Goal: Information Seeking & Learning: Learn about a topic

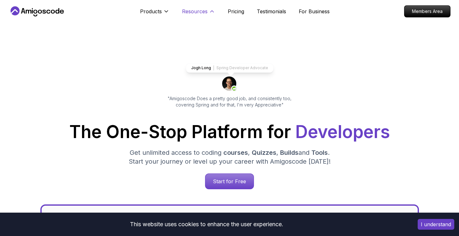
click at [192, 11] on p "Resources" at bounding box center [195, 12] width 26 height 8
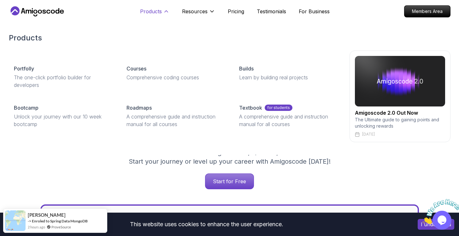
click at [162, 11] on button "Products" at bounding box center [154, 14] width 29 height 13
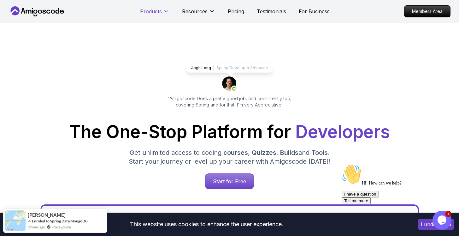
click at [160, 16] on button "Products" at bounding box center [154, 14] width 29 height 13
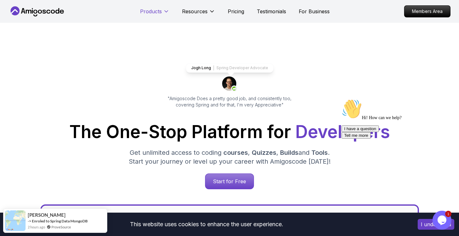
click at [158, 17] on button "Products" at bounding box center [154, 14] width 29 height 13
click at [161, 14] on p "Products" at bounding box center [151, 12] width 22 height 8
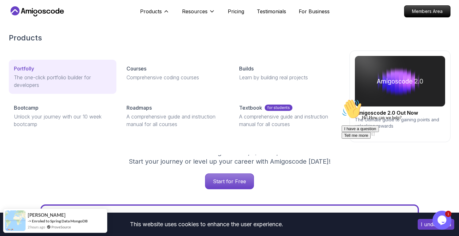
click at [76, 76] on p "The one-click portfolio builder for developers" at bounding box center [63, 81] width 98 height 15
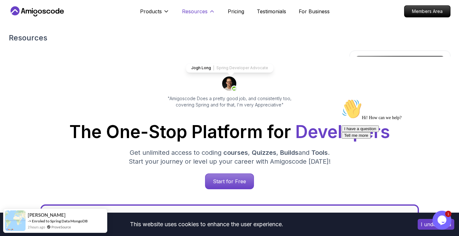
click at [202, 16] on button "Resources" at bounding box center [198, 14] width 33 height 13
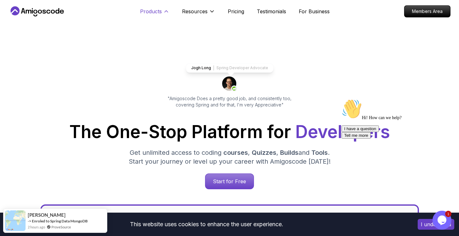
click at [164, 12] on icon at bounding box center [166, 11] width 6 height 6
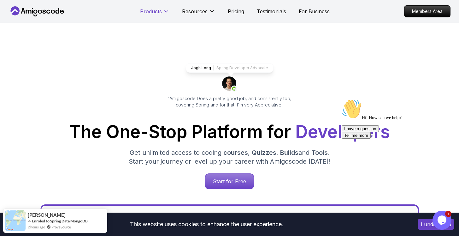
click at [164, 12] on icon at bounding box center [166, 11] width 6 height 6
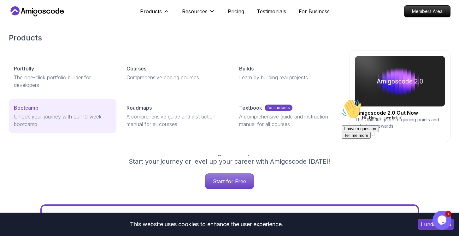
click at [75, 111] on div "Bootcamp" at bounding box center [63, 108] width 98 height 8
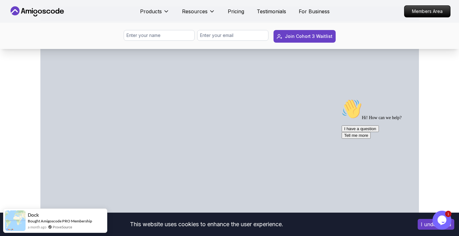
scroll to position [340, 0]
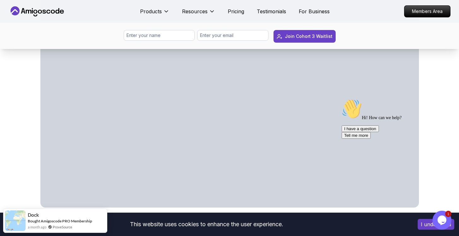
click at [350, 139] on div "I have a question Tell me more" at bounding box center [399, 131] width 114 height 13
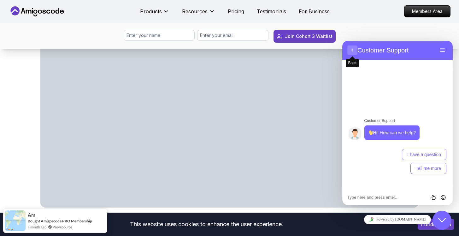
click at [351, 51] on button "Back" at bounding box center [353, 49] width 10 height 9
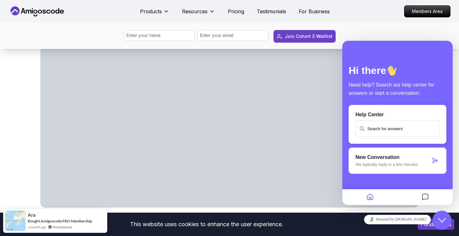
click at [450, 224] on button "Close Chat This icon closes the chat window." at bounding box center [442, 220] width 19 height 19
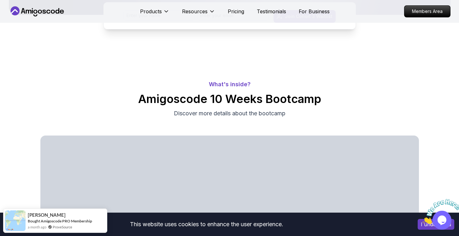
scroll to position [0, 0]
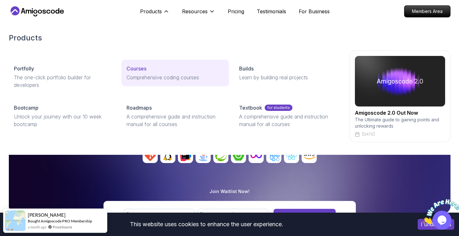
click at [140, 70] on p "Courses" at bounding box center [137, 69] width 20 height 8
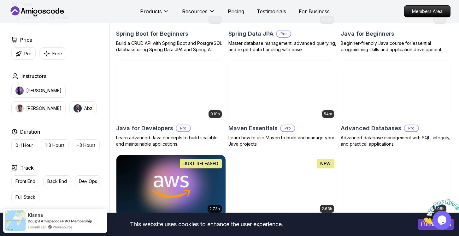
scroll to position [340, 0]
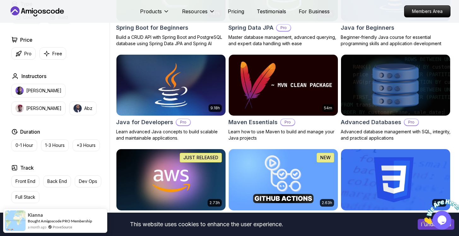
click at [384, 110] on img at bounding box center [395, 85] width 115 height 64
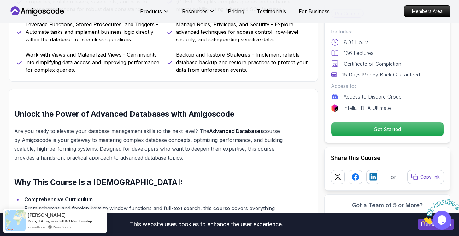
scroll to position [242, 0]
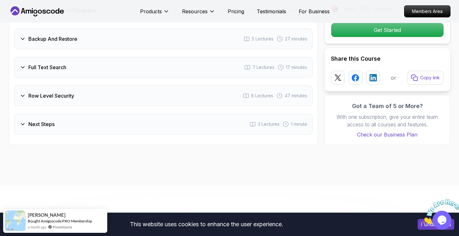
click at [70, 100] on div "Row Level Security 8 Lectures 47 minutes" at bounding box center [163, 95] width 299 height 21
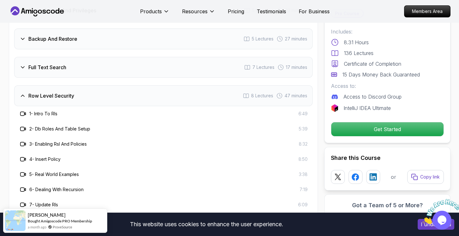
click at [82, 69] on div "Full Text Search 7 Lectures 17 minutes" at bounding box center [163, 67] width 299 height 21
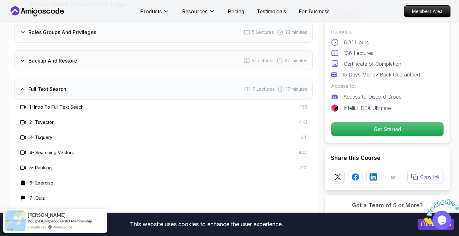
scroll to position [1328, 0]
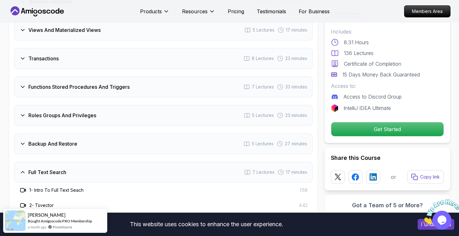
click at [54, 122] on div "Roles Groups And Privileges 5 Lectures 23 minutes" at bounding box center [163, 115] width 299 height 21
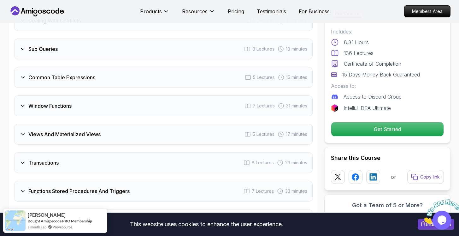
scroll to position [1187, 0]
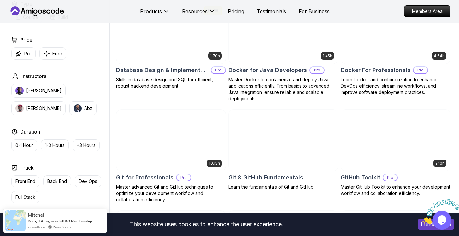
scroll to position [531, 0]
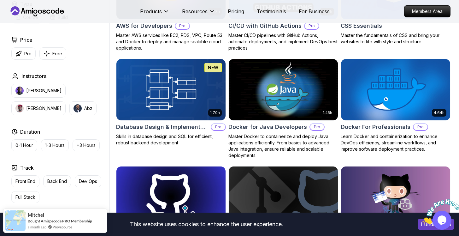
click at [379, 127] on h2 "Docker For Professionals" at bounding box center [376, 126] width 70 height 9
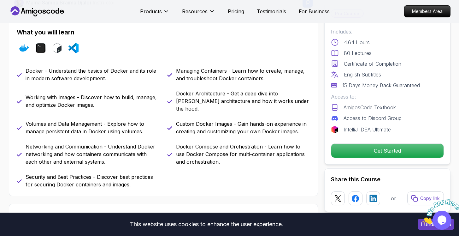
scroll to position [256, 0]
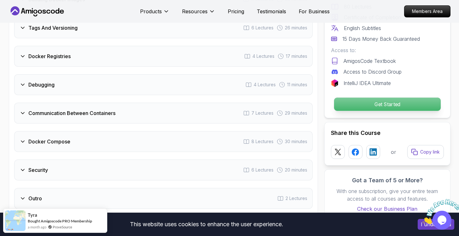
click at [374, 110] on p "Get Started" at bounding box center [387, 104] width 107 height 13
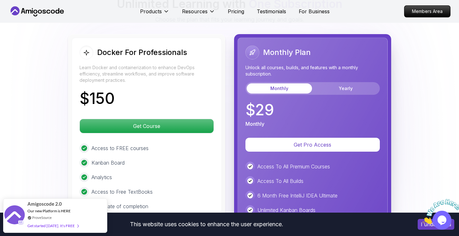
scroll to position [1623, 0]
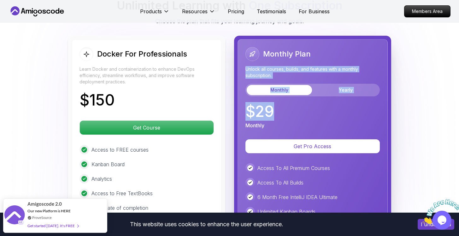
drag, startPoint x: 374, startPoint y: 110, endPoint x: 361, endPoint y: 58, distance: 53.1
click at [361, 58] on div "Monthly Plan Unlock all courses, builds, and features with a monthly subscripti…" at bounding box center [313, 88] width 134 height 82
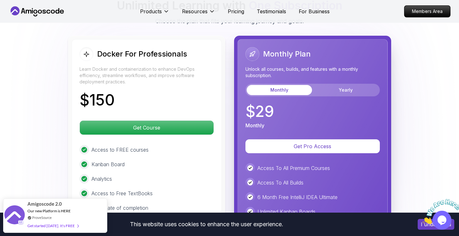
click at [361, 58] on div "Monthly Plan" at bounding box center [313, 54] width 134 height 14
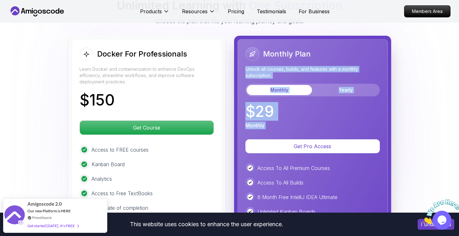
drag, startPoint x: 361, startPoint y: 58, endPoint x: 322, endPoint y: 126, distance: 78.0
click at [322, 126] on div "Monthly Plan Unlock all courses, builds, and features with a monthly subscripti…" at bounding box center [313, 88] width 134 height 82
click at [322, 126] on div "$ 29 Monthly" at bounding box center [313, 116] width 134 height 25
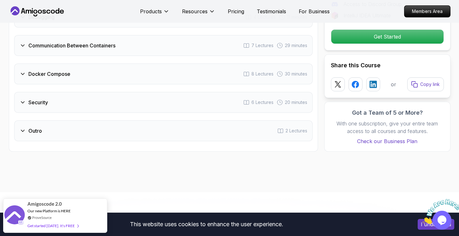
click at [225, 127] on div "Outro 2 Lectures" at bounding box center [163, 130] width 299 height 21
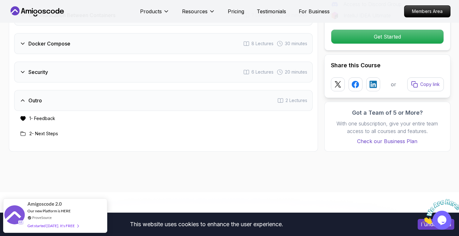
scroll to position [1345, 0]
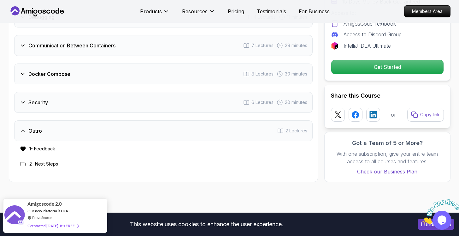
click at [173, 101] on div "Security 6 Lectures 20 minutes" at bounding box center [163, 102] width 299 height 21
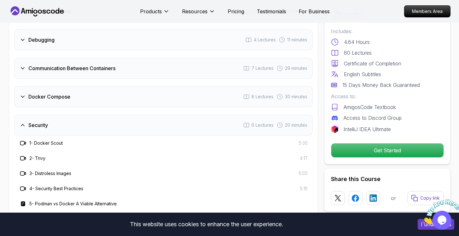
scroll to position [1309, 0]
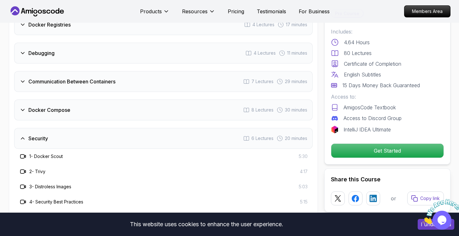
click at [158, 107] on div "Docker Compose 8 Lectures 30 minutes" at bounding box center [163, 109] width 299 height 21
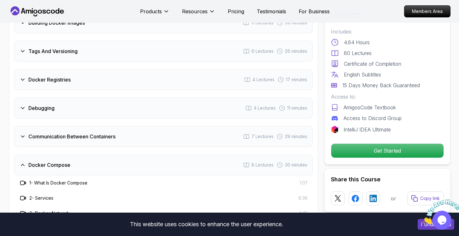
scroll to position [1262, 0]
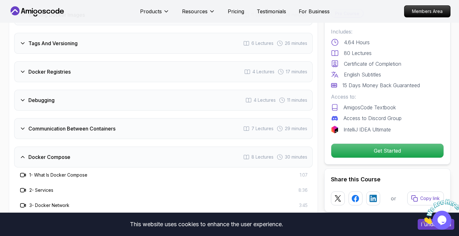
click at [132, 134] on div "Communication Between Containers 7 Lectures 29 minutes" at bounding box center [163, 128] width 299 height 21
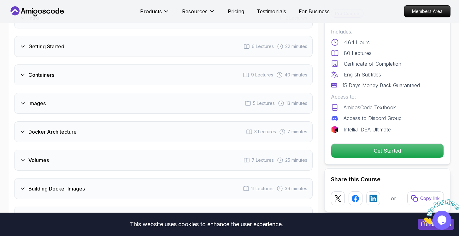
scroll to position [1017, 0]
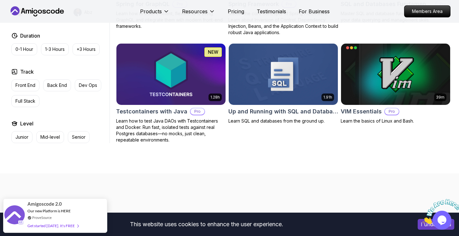
scroll to position [1543, 0]
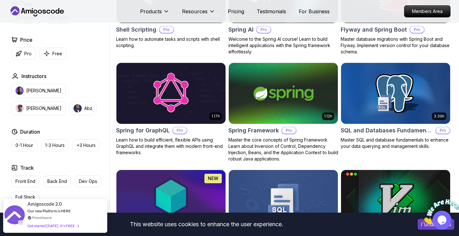
click at [295, 106] on img at bounding box center [283, 93] width 115 height 64
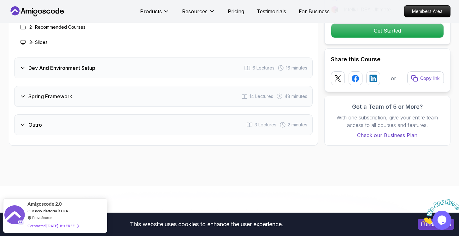
scroll to position [877, 0]
click at [147, 122] on div "Outro 3 Lectures 2 minutes" at bounding box center [163, 125] width 299 height 21
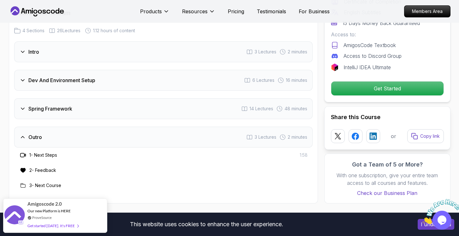
click at [152, 99] on div "Spring Framework 14 Lectures 48 minutes" at bounding box center [163, 108] width 299 height 21
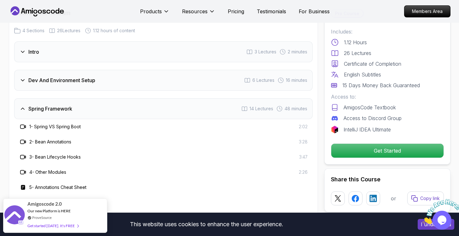
scroll to position [722, 0]
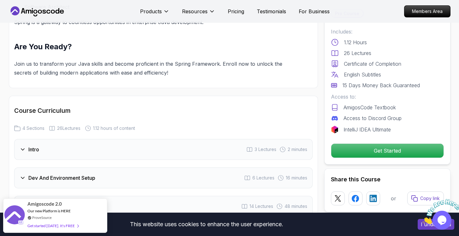
click at [89, 176] on div "Dev And Environment Setup 6 Lectures 16 minutes" at bounding box center [163, 177] width 299 height 21
click at [120, 139] on div "Intro 3 Lectures 2 minutes" at bounding box center [163, 149] width 299 height 21
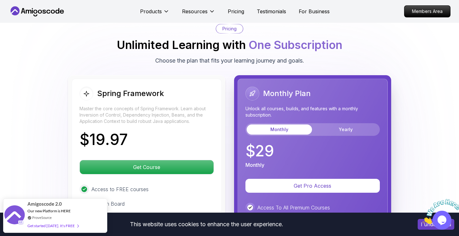
scroll to position [1065, 0]
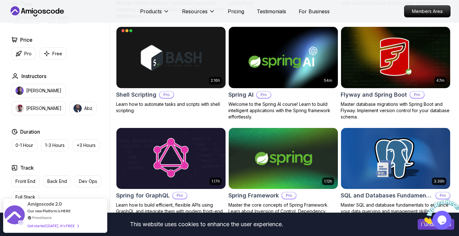
scroll to position [1488, 0]
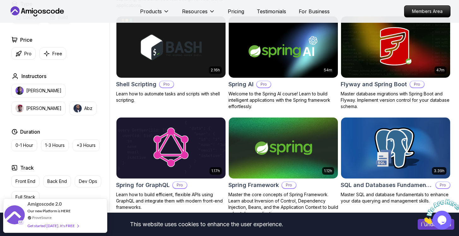
click at [395, 151] on img at bounding box center [395, 148] width 115 height 64
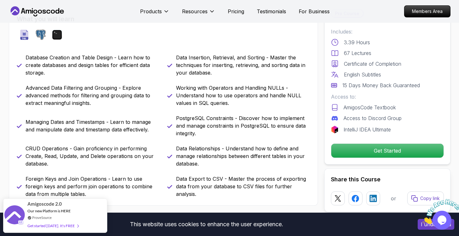
scroll to position [268, 0]
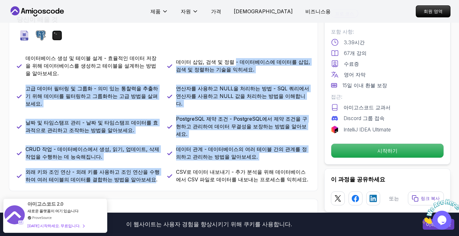
drag, startPoint x: 229, startPoint y: 55, endPoint x: 124, endPoint y: 156, distance: 145.1
click at [124, 156] on div "데이터베이스 생성 및 테이블 설계 - 효율적인 데이터 저장을 위해 데이터베이스를 생성하고 테이블을 설계하는 방법을 알아보세요. 데이터 삽입, …" at bounding box center [164, 118] width 294 height 129
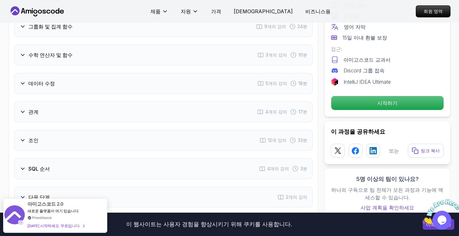
click at [124, 187] on div "다음 단계 2개의 강의" at bounding box center [163, 197] width 299 height 21
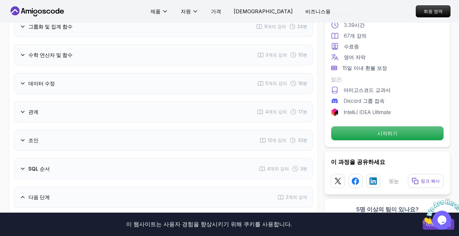
click at [136, 158] on div "SQL 순서 4개의 강의 3분" at bounding box center [163, 168] width 299 height 21
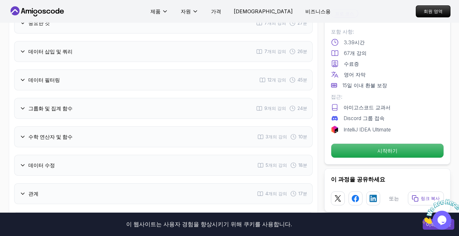
click at [126, 183] on div "관계 4개의 강의 17분" at bounding box center [163, 193] width 299 height 21
click at [134, 155] on div "데이터 수정 5개의 강의 18분" at bounding box center [163, 165] width 299 height 21
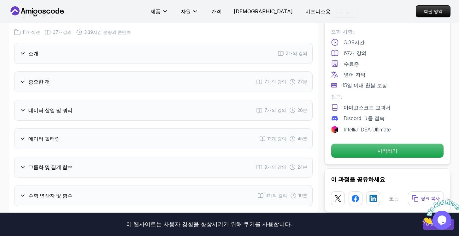
click at [127, 185] on div "수학 연산자 및 함수 3개의 강의 10분" at bounding box center [163, 195] width 299 height 21
click at [133, 157] on div "그룹화 및 집계 함수 9개의 강의 24분" at bounding box center [163, 167] width 299 height 21
click at [137, 128] on div "데이터 필터링 12개 강의 45분" at bounding box center [163, 138] width 299 height 21
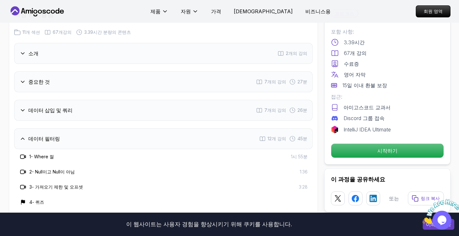
click at [138, 100] on div "데이터 삽입 및 쿼리 7개의 강의 26분" at bounding box center [163, 110] width 299 height 21
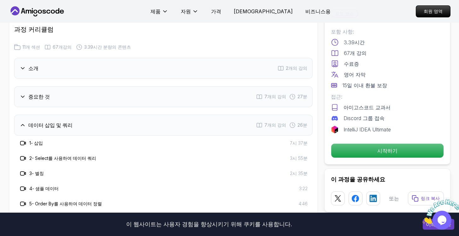
click at [138, 86] on div "중요한 것 7개의 강의 27분" at bounding box center [163, 96] width 299 height 21
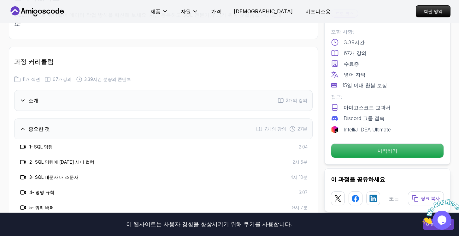
click at [108, 90] on div "소개 2개의 강의" at bounding box center [163, 100] width 299 height 21
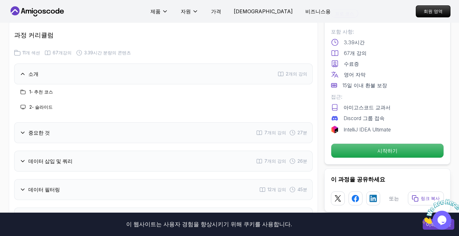
scroll to position [773, 0]
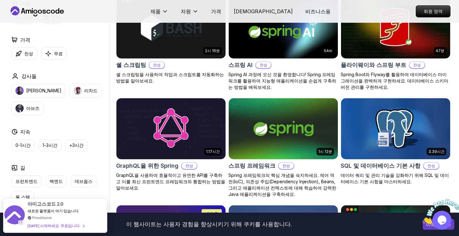
scroll to position [1501, 0]
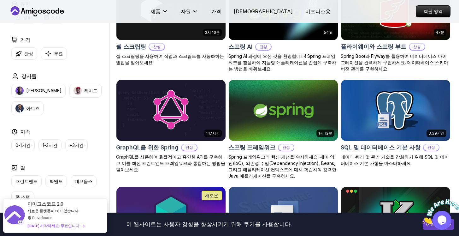
click at [283, 154] on p "Spring 프레임워크의 핵심 개념을 숙지하세요. 제어 역전(IoC), 의존성 주입(Dependency Injection), Beans, 그리…" at bounding box center [284, 166] width 110 height 25
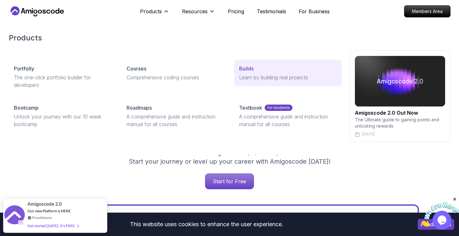
click at [287, 73] on link "Builds Learn by building real projects" at bounding box center [288, 73] width 108 height 27
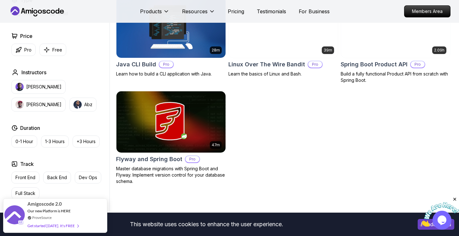
scroll to position [172, 0]
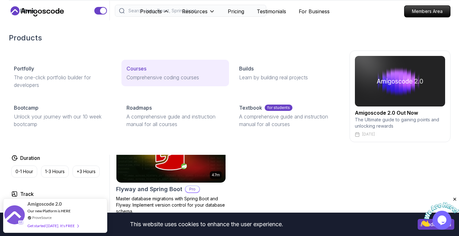
click at [129, 70] on p "Courses" at bounding box center [137, 69] width 20 height 8
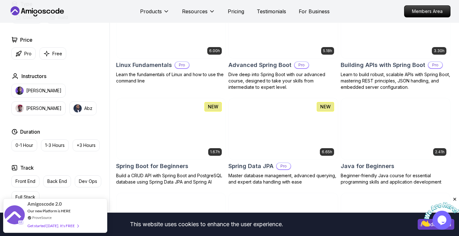
scroll to position [240, 0]
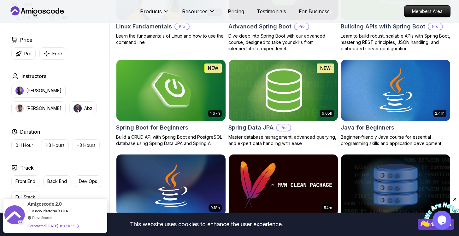
click at [291, 114] on img at bounding box center [283, 90] width 115 height 64
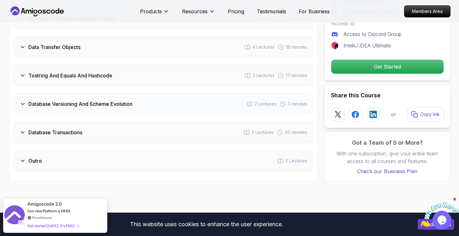
click at [119, 159] on div "Outro 2 Lectures" at bounding box center [163, 160] width 299 height 21
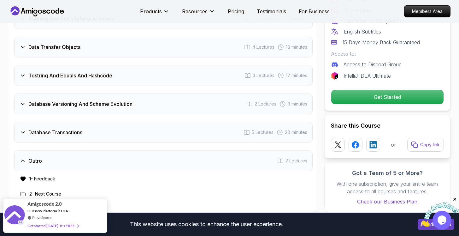
click at [136, 129] on div "Database Transactions 5 Lectures 20 minutes" at bounding box center [163, 132] width 299 height 21
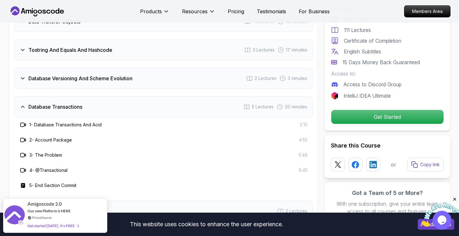
scroll to position [1256, 0]
click at [156, 71] on div "Database Versioning And Scheme Evolution 2 Lectures 3 minutes" at bounding box center [163, 78] width 299 height 21
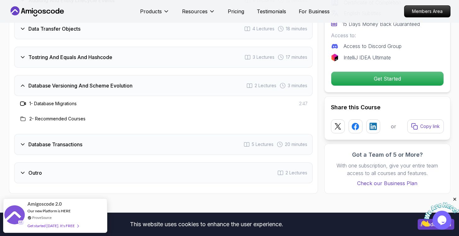
scroll to position [1204, 0]
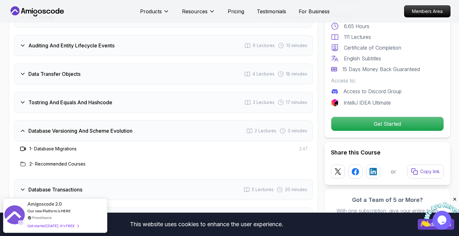
click at [105, 98] on h3 "Tostring And Equals And Hashcode" at bounding box center [70, 102] width 84 height 8
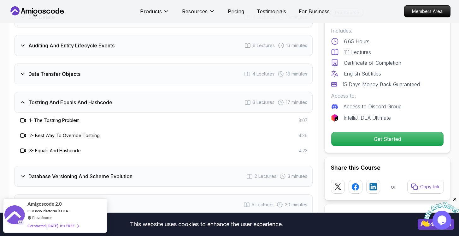
scroll to position [1143, 0]
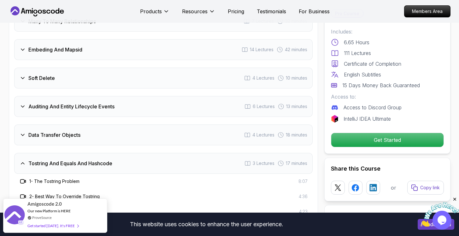
click at [95, 124] on div "Data Transfer Objects 4 Lectures 18 minutes" at bounding box center [163, 134] width 299 height 21
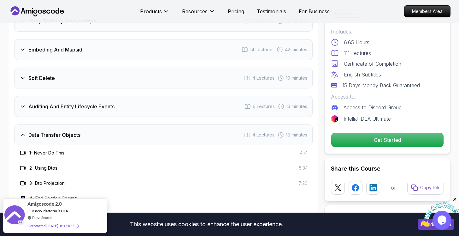
click at [107, 103] on h3 "Auditing And Entity Lifecycle Events" at bounding box center [71, 107] width 86 height 8
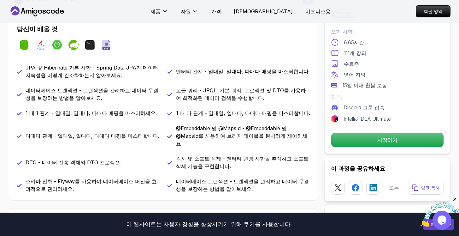
scroll to position [259, 0]
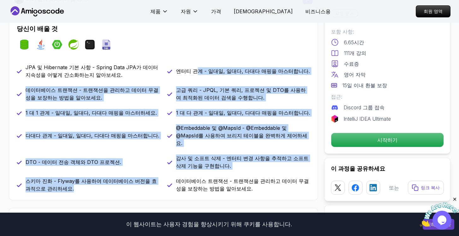
drag, startPoint x: 194, startPoint y: 70, endPoint x: 175, endPoint y: 172, distance: 104.0
click at [175, 172] on div "JPA 및 Hibernate 기본 사항 - Spring Data JPA가 데이터 지속성을 어떻게 간소화하는지 알아보세요. 엔터티 관계 - 일대…" at bounding box center [164, 127] width 294 height 129
click at [175, 177] on div "데이터베이스 트랜잭션 - 트랜잭션을 관리하고 데이터 무결성을 보장하는 방법을 알아보세요." at bounding box center [238, 184] width 143 height 15
drag, startPoint x: 150, startPoint y: 187, endPoint x: 174, endPoint y: 73, distance: 116.9
click at [174, 73] on div "당신이 배울 것 스프링 데이터 JPA 자바 스프링부트 봄 단말기 SQL JPA 및 Hibernate 기본 사항 - Spring Data JPA…" at bounding box center [163, 108] width 309 height 184
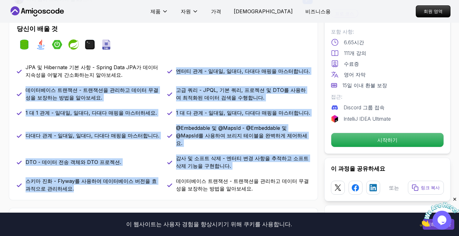
click at [174, 73] on div "엔터티 관계 - 일대일, 일대다, 다대다 매핑을 마스터합니다." at bounding box center [238, 70] width 143 height 15
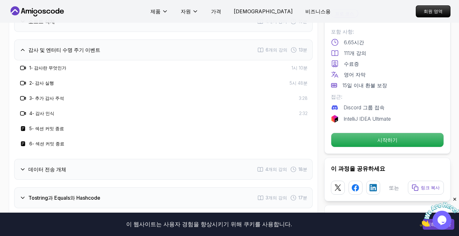
scroll to position [1213, 0]
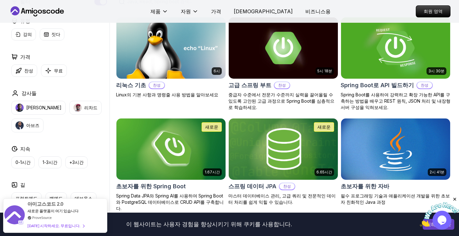
scroll to position [182, 0]
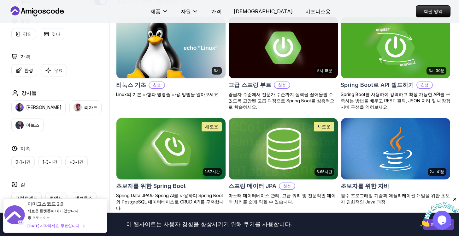
click at [413, 90] on div "3시 30분 Spring Boot로 API 빌드하기 찬성 Spring Boot를 사용하여 강력하고 확장 가능한 API를 구축하는 방법을 배우고…" at bounding box center [396, 63] width 110 height 93
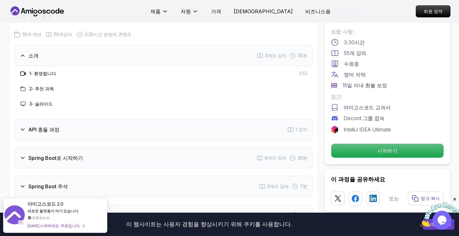
click at [148, 119] on div "API 충돌 과정 1 강의" at bounding box center [163, 129] width 299 height 21
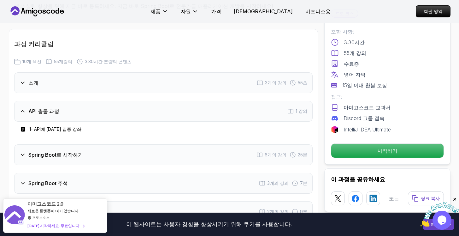
scroll to position [896, 0]
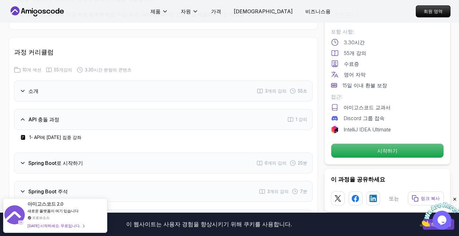
click at [37, 83] on div "소개 3개의 강의 55초" at bounding box center [163, 91] width 299 height 21
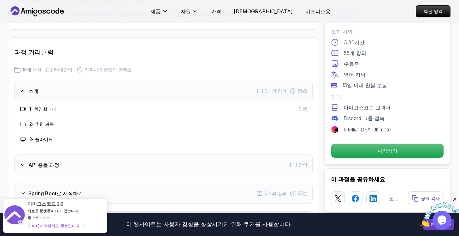
click at [37, 106] on font "환영합니다" at bounding box center [45, 108] width 22 height 5
click at [19, 101] on div "1 - 환영합니다 0:55" at bounding box center [163, 108] width 299 height 15
click at [19, 105] on div at bounding box center [23, 109] width 8 height 8
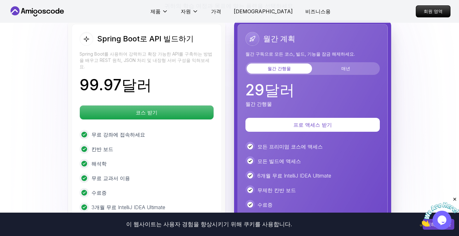
scroll to position [1385, 0]
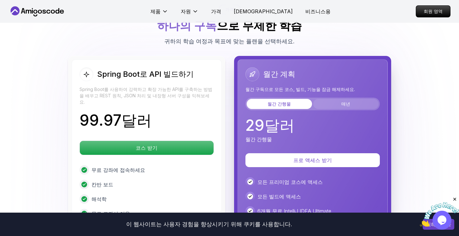
click at [349, 101] on font "매년" at bounding box center [346, 103] width 9 height 5
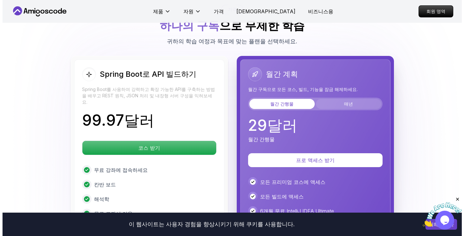
scroll to position [0, 0]
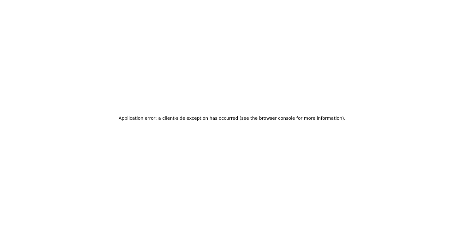
click at [8, 0] on div "Application error: a client-side exception has occurred (see the browser consol…" at bounding box center [232, 118] width 464 height 236
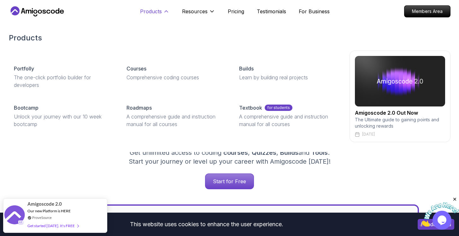
click at [152, 15] on p "Products" at bounding box center [151, 12] width 22 height 8
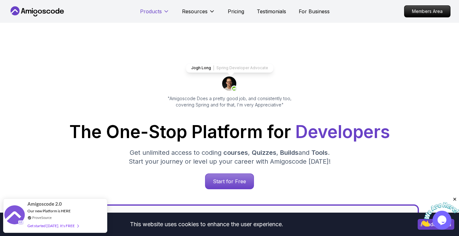
click at [158, 9] on p "Products" at bounding box center [151, 12] width 22 height 8
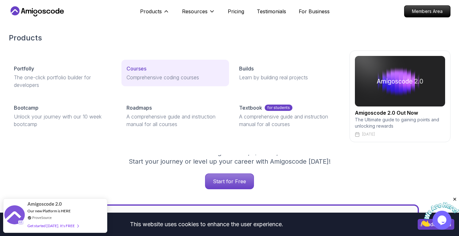
click at [171, 72] on link "Courses Comprehensive coding courses" at bounding box center [176, 73] width 108 height 27
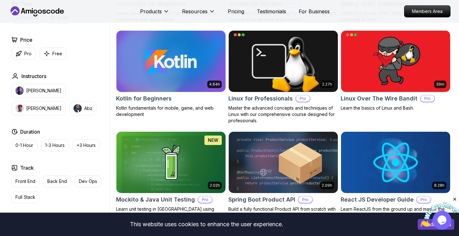
scroll to position [1274, 0]
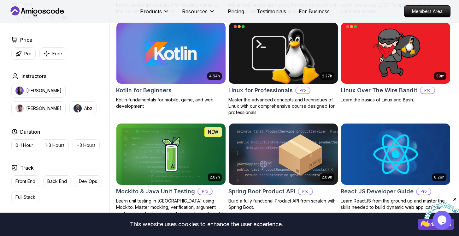
click at [172, 156] on img at bounding box center [171, 154] width 115 height 64
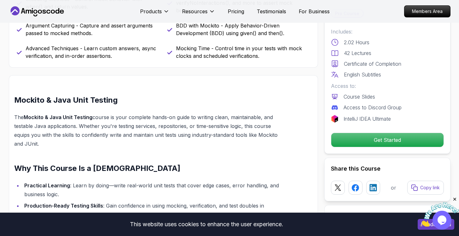
scroll to position [235, 0]
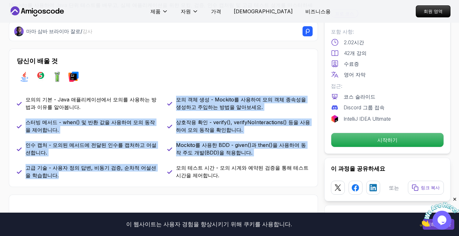
drag, startPoint x: 218, startPoint y: 86, endPoint x: 150, endPoint y: 172, distance: 110.3
click at [150, 172] on div "당신이 배울 것 자바 주닛 모키토 인텔리제이 모의의 기본 - Java 애플리케이션에서 모의를 사용하는 방법과 이유를 알아봅니다. 모의 객체 생…" at bounding box center [163, 118] width 309 height 138
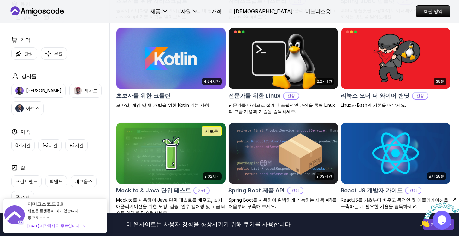
scroll to position [1356, 0]
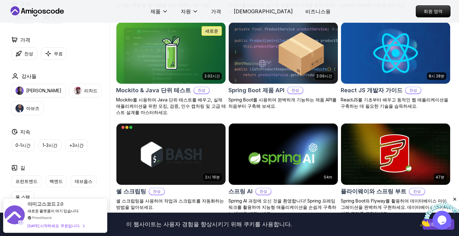
click at [260, 87] on font "Spring Boot 제품 API" at bounding box center [257, 90] width 56 height 7
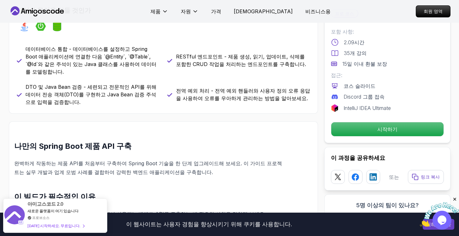
scroll to position [284, 0]
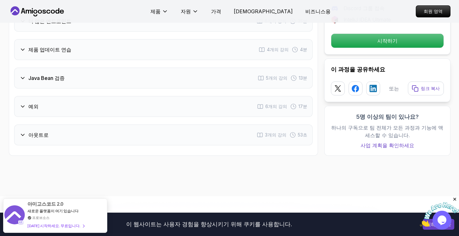
click at [136, 124] on div "아웃트로 3개의 강의 53초" at bounding box center [163, 134] width 299 height 21
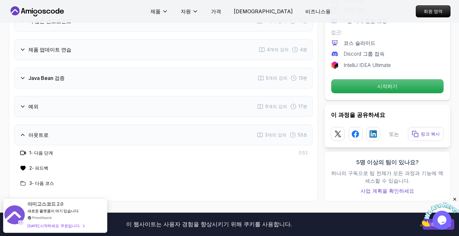
click at [142, 96] on div "예외 6개의 강의 17분" at bounding box center [163, 106] width 299 height 21
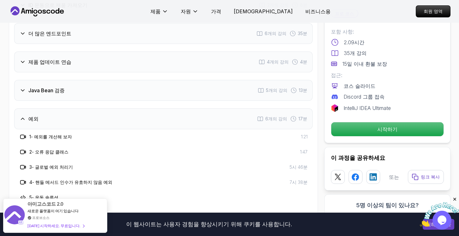
click at [147, 80] on div "Java Bean 검증 5개의 강의 13분" at bounding box center [163, 90] width 299 height 21
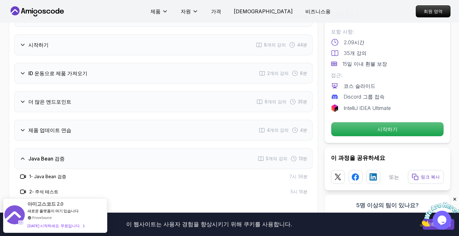
click at [131, 120] on div "제품 업데이트 연습 4개의 강의 4분" at bounding box center [163, 130] width 299 height 21
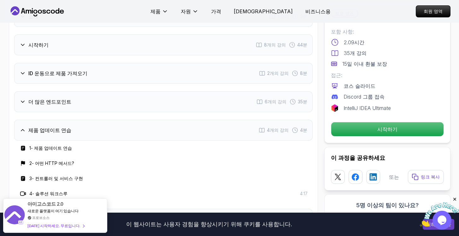
click at [144, 91] on div "더 많은 엔드포인트 6개의 강의 35분" at bounding box center [163, 101] width 299 height 21
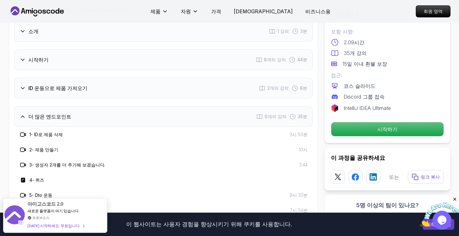
click at [152, 78] on div "ID 운동으로 제품 가져오기 2개의 강의 8분" at bounding box center [163, 88] width 299 height 21
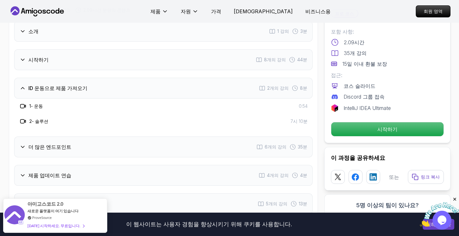
scroll to position [679, 0]
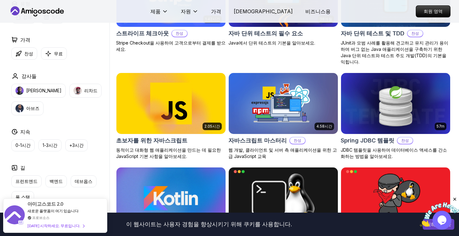
scroll to position [1100, 0]
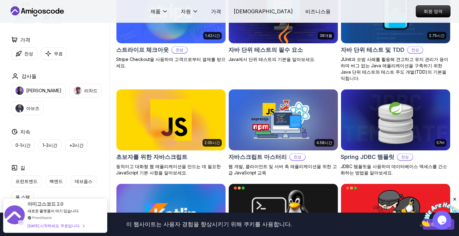
click at [381, 117] on img at bounding box center [395, 120] width 115 height 64
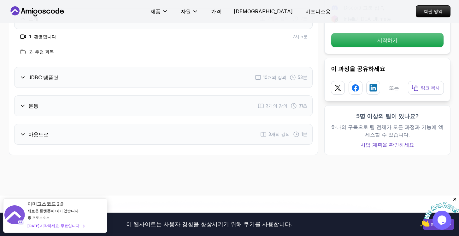
click at [173, 95] on div "운동 3개의 강의 31초" at bounding box center [163, 105] width 299 height 21
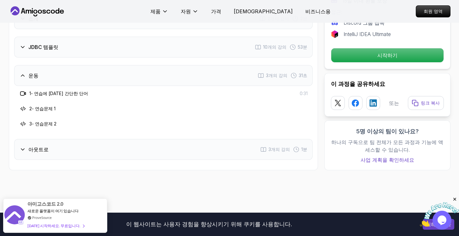
click at [173, 65] on div "운동 3개의 강의 31초" at bounding box center [163, 75] width 299 height 21
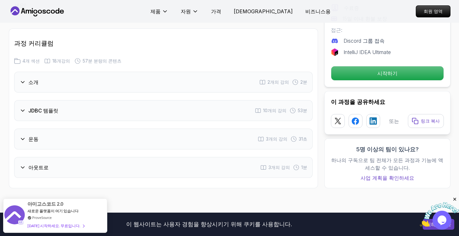
click at [187, 100] on div "JDBC 템플릿 10개의 강의 53분" at bounding box center [163, 110] width 299 height 21
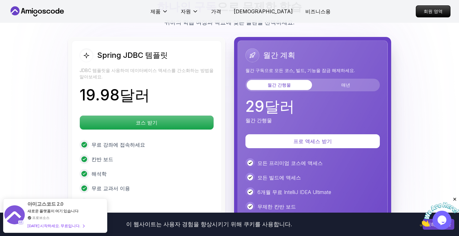
scroll to position [1216, 0]
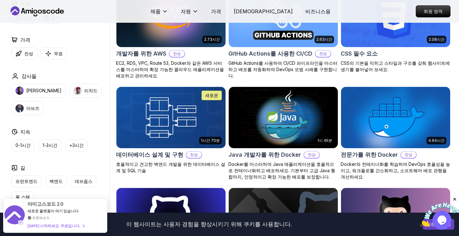
scroll to position [393, 0]
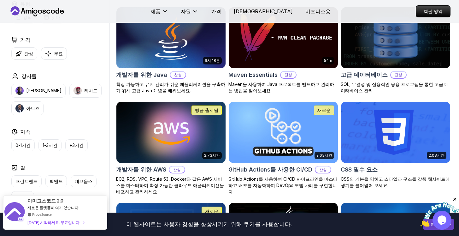
click at [59, 224] on div "오늘 시작하세요. 무료입니다." at bounding box center [55, 222] width 57 height 7
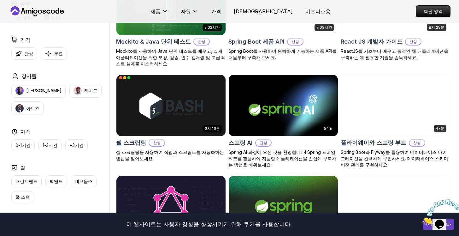
scroll to position [1500, 0]
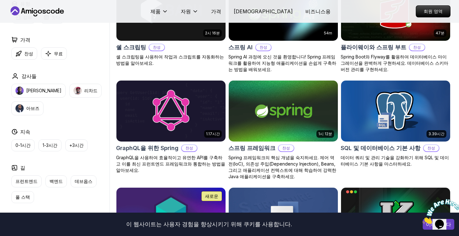
click at [180, 111] on img at bounding box center [171, 111] width 115 height 64
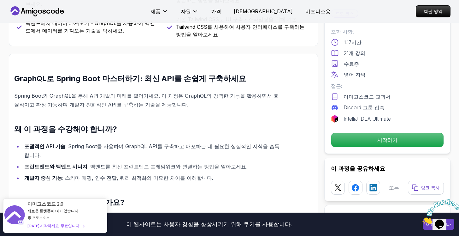
scroll to position [507, 0]
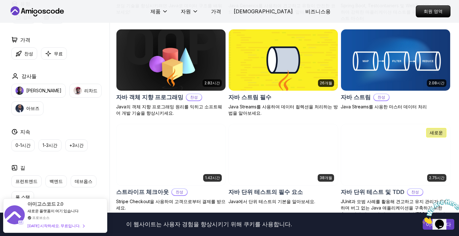
scroll to position [961, 0]
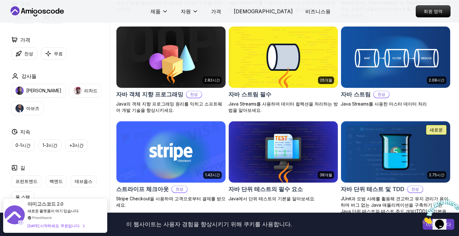
click at [357, 151] on img at bounding box center [395, 152] width 115 height 64
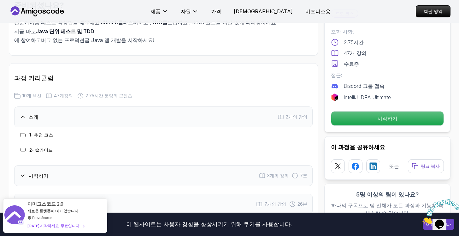
scroll to position [915, 0]
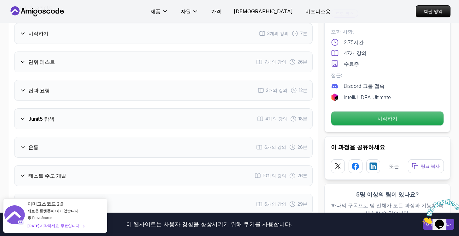
click at [119, 111] on div "Junit5 탐색 4개의 강의 18분" at bounding box center [163, 118] width 299 height 21
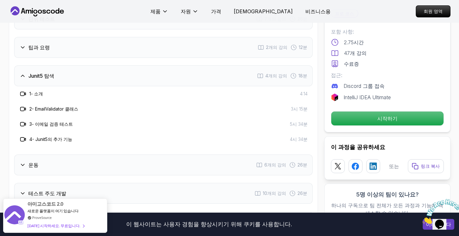
click at [89, 154] on div "운동 6개의 강의 26분" at bounding box center [163, 164] width 299 height 21
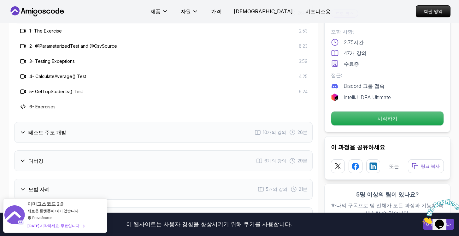
scroll to position [1051, 0]
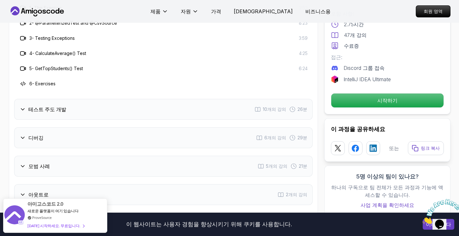
click at [126, 99] on div "테스트 주도 개발 10개의 강의 26분" at bounding box center [163, 109] width 299 height 21
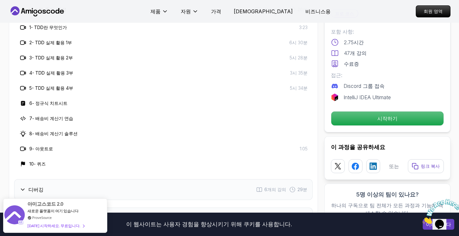
scroll to position [1146, 0]
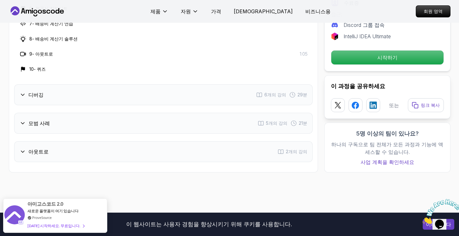
click at [122, 85] on div "디버깅 6개의 강의 29분" at bounding box center [163, 94] width 299 height 21
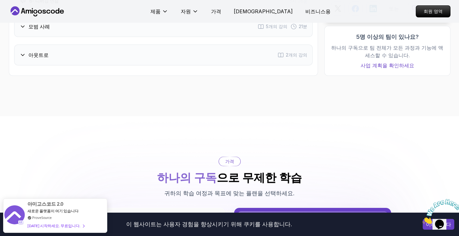
scroll to position [1094, 0]
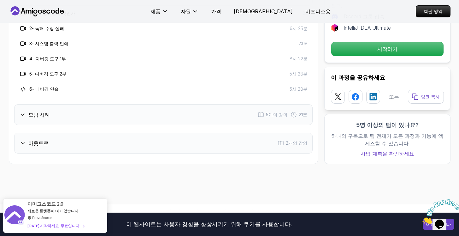
click at [108, 133] on div "아웃트로 2개의 강의" at bounding box center [163, 143] width 299 height 21
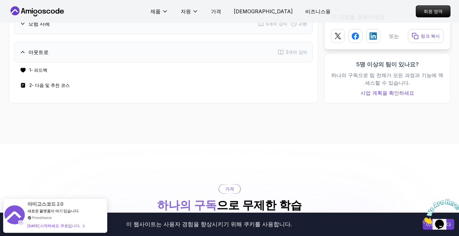
scroll to position [1076, 0]
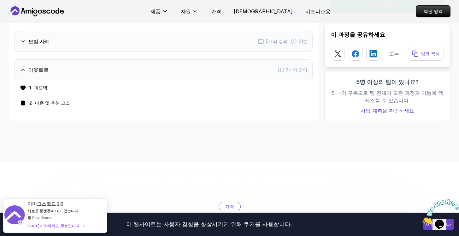
click at [130, 31] on div "모범 사례 5개의 강의 21분" at bounding box center [163, 41] width 299 height 21
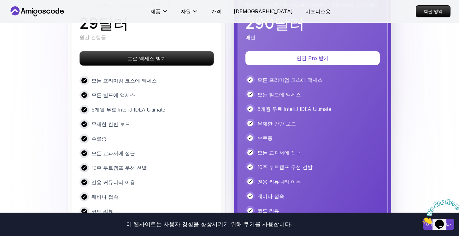
scroll to position [1403, 0]
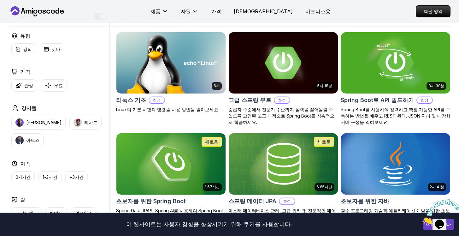
scroll to position [200, 0]
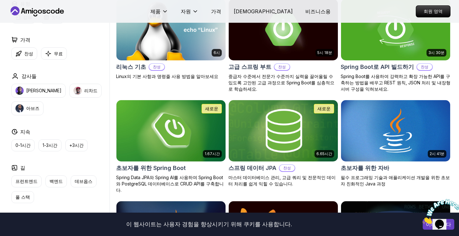
click at [260, 127] on img at bounding box center [283, 130] width 115 height 64
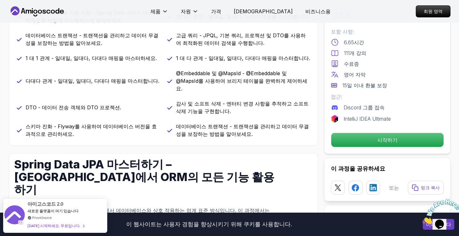
scroll to position [309, 0]
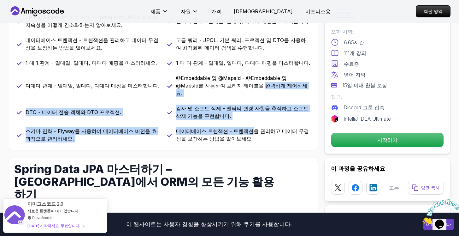
drag, startPoint x: 243, startPoint y: 127, endPoint x: 236, endPoint y: 85, distance: 42.4
click at [236, 85] on div "JPA 및 Hibernate 기본 사항 - Spring Data JPA가 데이터 지속성을 어떻게 간소화하는지 알아보세요. 엔터티 관계 - 일대…" at bounding box center [164, 78] width 294 height 129
click at [236, 87] on font "@Embeddable 및 @MapsId - @Embeddable 및 @MapsId를 사용하여 브리지 테이블을 완벽하게 제어하세요." at bounding box center [241, 85] width 131 height 21
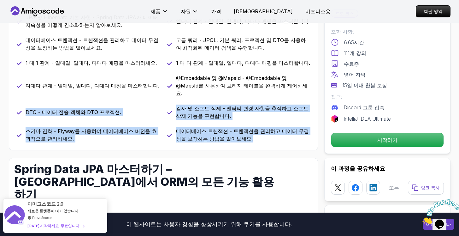
drag, startPoint x: 239, startPoint y: 133, endPoint x: 192, endPoint y: 89, distance: 64.1
click at [190, 90] on div "JPA 및 Hibernate 기본 사항 - Spring Data JPA가 데이터 지속성을 어떻게 간소화하는지 알아보세요. 엔터티 관계 - 일대…" at bounding box center [164, 78] width 294 height 129
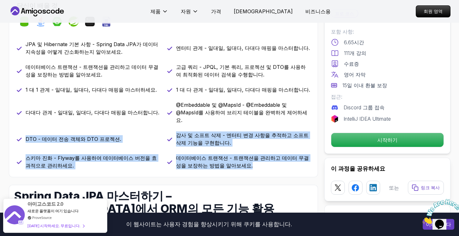
scroll to position [276, 0]
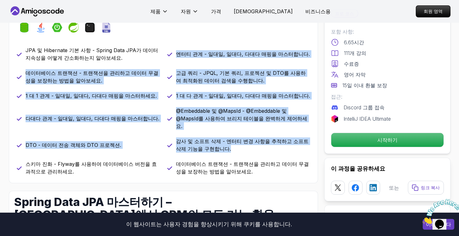
drag, startPoint x: 175, startPoint y: 49, endPoint x: 133, endPoint y: 152, distance: 111.3
click at [133, 152] on div "JPA 및 Hibernate 기본 사항 - Spring Data JPA가 데이터 지속성을 어떻게 간소화하는지 알아보세요. 엔터티 관계 - 일대…" at bounding box center [164, 110] width 294 height 129
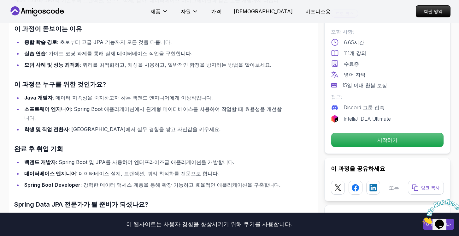
scroll to position [505, 0]
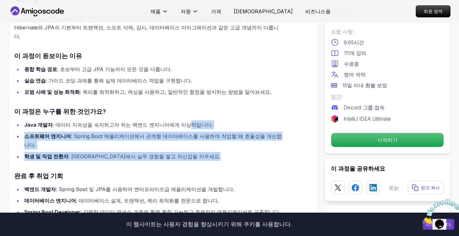
drag, startPoint x: 170, startPoint y: 126, endPoint x: 170, endPoint y: 94, distance: 31.9
click at [170, 94] on div "Spring Data JPA 마스터하기 – Java에서 ORM의 모든 기능 활용하기 Spring Data JPA는 Java 애플리케이션에서 데…" at bounding box center [148, 107] width 269 height 283
click at [170, 122] on font ": 데이터 지속성을 숙지하고자 하는 백엔드 엔지니어에게 이상적입니다." at bounding box center [133, 125] width 160 height 6
drag, startPoint x: 132, startPoint y: 99, endPoint x: 138, endPoint y: 131, distance: 32.4
click at [138, 131] on div "Spring Data JPA 마스터하기 – Java에서 ORM의 모든 기능 활용하기 Spring Data JPA는 Java 애플리케이션에서 데…" at bounding box center [148, 107] width 269 height 283
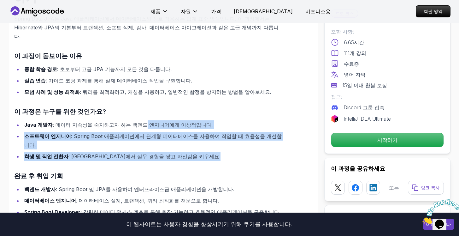
click at [138, 131] on div "Spring Data JPA 마스터하기 – Java에서 ORM의 모든 기능 활용하기 Spring Data JPA는 Java 애플리케이션에서 데…" at bounding box center [148, 107] width 269 height 283
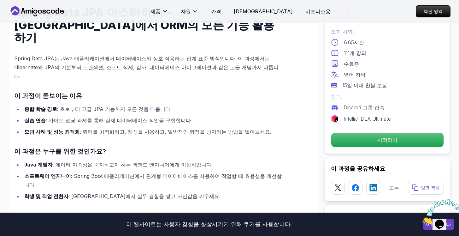
scroll to position [433, 0]
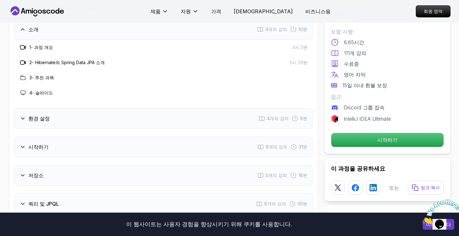
click at [140, 108] on div "환경 설정 4개의 강의 9분" at bounding box center [163, 118] width 299 height 21
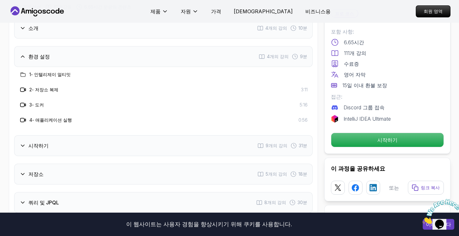
click at [132, 135] on div "시작하기 9개의 강의 31분" at bounding box center [163, 145] width 299 height 21
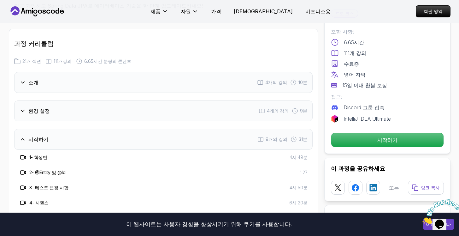
click at [142, 100] on div "환경 설정 4개의 강의 9분" at bounding box center [163, 110] width 299 height 21
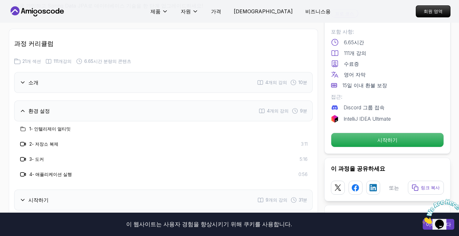
click at [154, 72] on div "소개 4개의 강의 10분" at bounding box center [163, 82] width 299 height 21
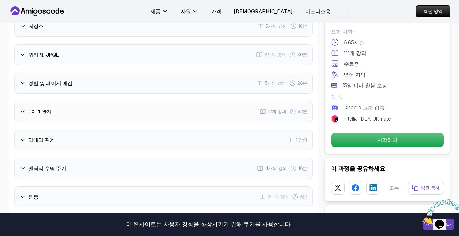
scroll to position [972, 0]
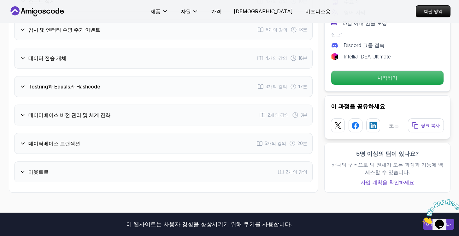
click at [142, 104] on div "데이터베이스 버전 관리 및 체계 진화 2개의 강의 3분" at bounding box center [163, 114] width 299 height 21
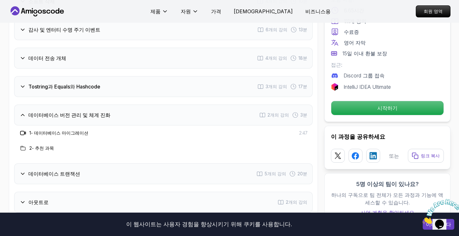
click at [145, 76] on div "Tostring과 Equals와 Hashcode 3개의 강의 17분" at bounding box center [163, 86] width 299 height 21
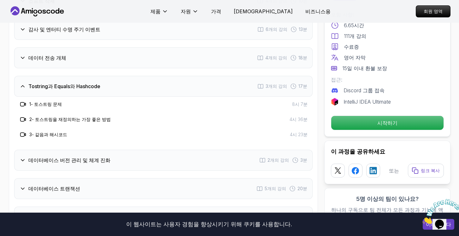
scroll to position [1280, 0]
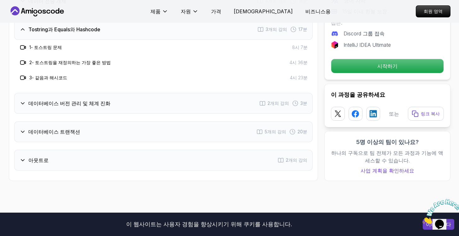
click at [143, 93] on div "데이터베이스 버전 관리 및 체계 진화 2개의 강의 3분" at bounding box center [163, 103] width 299 height 21
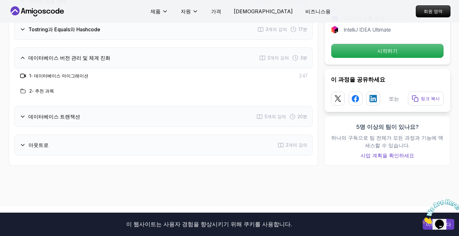
click at [140, 106] on div "데이터베이스 트랜잭션 5개의 강의 20분" at bounding box center [163, 116] width 299 height 21
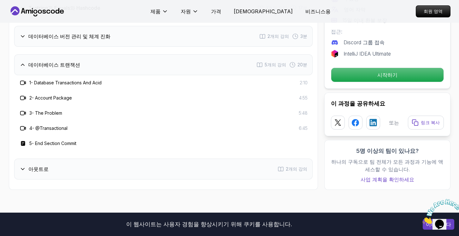
click at [103, 160] on div "아웃트로 2개의 강의" at bounding box center [163, 168] width 299 height 21
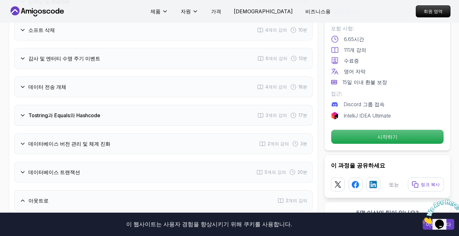
scroll to position [1151, 0]
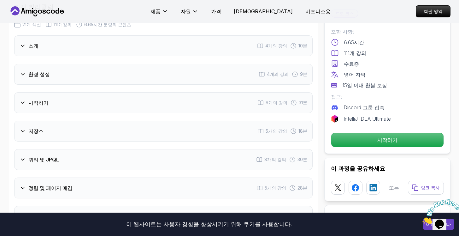
click at [89, 149] on div "쿼리 및 JPQL 8개의 강의 30분" at bounding box center [163, 159] width 299 height 21
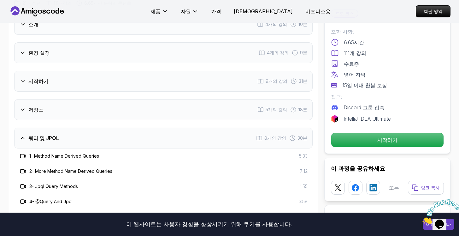
click at [98, 99] on div "저장소 5개의 강의 18분" at bounding box center [163, 109] width 299 height 21
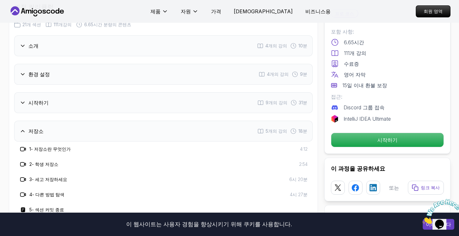
click at [110, 92] on div "시작하기 9개의 강의 31분" at bounding box center [163, 102] width 299 height 21
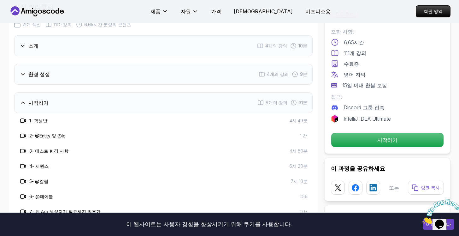
click at [121, 64] on div "환경 설정 4개의 강의 9분" at bounding box center [163, 74] width 299 height 21
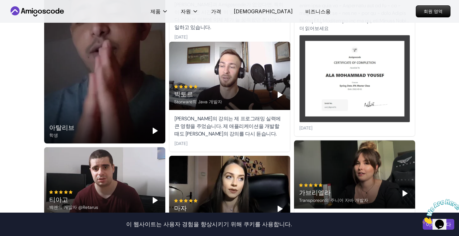
scroll to position [2292, 0]
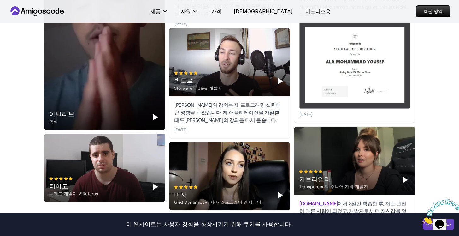
click at [409, 176] on icon "놀다" at bounding box center [405, 180] width 8 height 8
click at [404, 177] on rect "Pause" at bounding box center [403, 179] width 1 height 5
click at [407, 176] on icon "Play" at bounding box center [405, 180] width 8 height 8
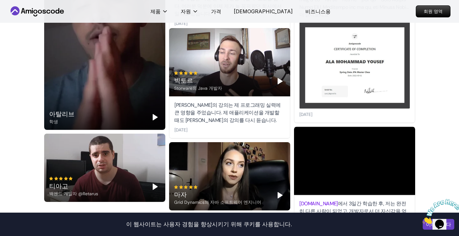
click at [332, 127] on video at bounding box center [354, 161] width 121 height 68
click at [338, 127] on video at bounding box center [354, 161] width 121 height 68
click at [406, 177] on rect "정지시키다" at bounding box center [406, 179] width 1 height 5
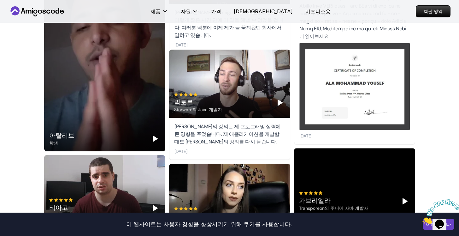
scroll to position [2214, 0]
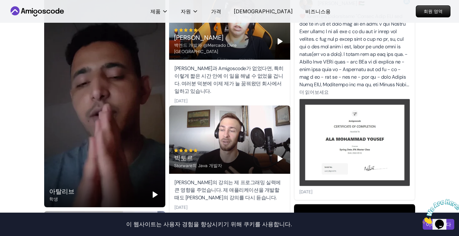
click at [281, 148] on div "빅토르 Storware의 Java 개발자" at bounding box center [229, 158] width 111 height 20
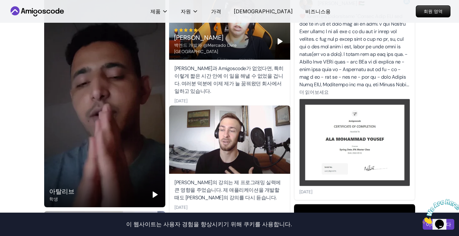
scroll to position [2216, 0]
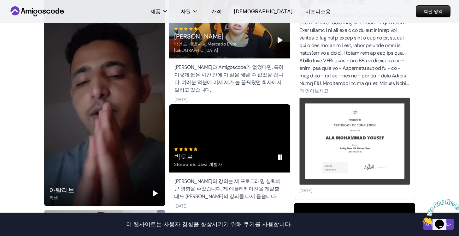
click at [274, 147] on div "빅토르 Storware의 Java 개발자" at bounding box center [229, 157] width 111 height 20
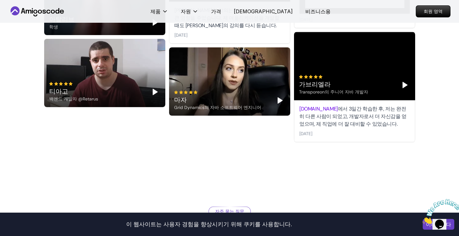
scroll to position [2362, 0]
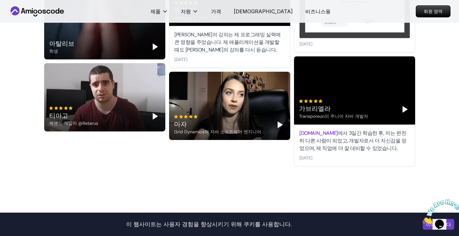
click at [275, 115] on div "마자 Grid Dynamics의 자바 소프트웨어 엔지니어" at bounding box center [229, 125] width 111 height 20
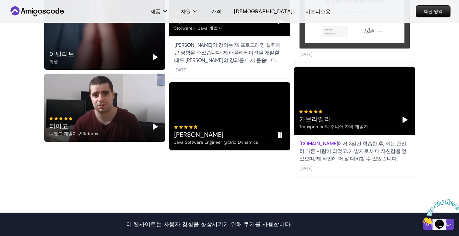
scroll to position [2347, 0]
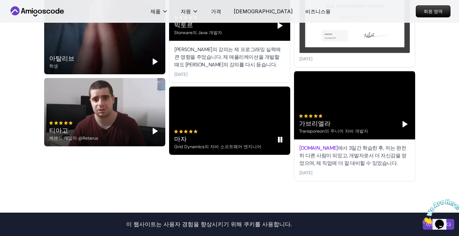
click at [281, 137] on rect "정지시키다" at bounding box center [281, 139] width 1 height 5
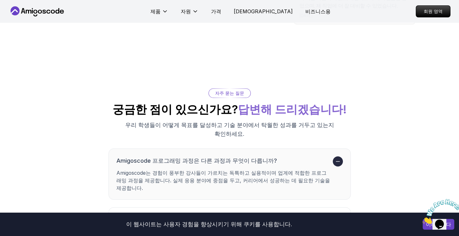
scroll to position [2581, 0]
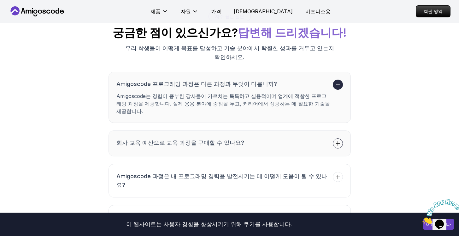
click at [277, 130] on button "회사 교육 예산으로 교육 과정을 구매할 수 있나요?" at bounding box center [230, 143] width 242 height 26
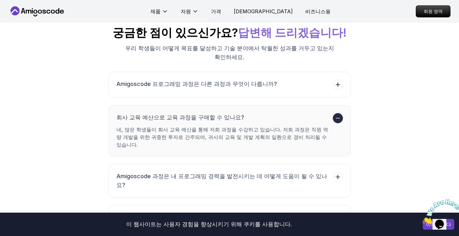
drag, startPoint x: 279, startPoint y: 77, endPoint x: 225, endPoint y: 64, distance: 55.0
click at [225, 113] on li "회사 교육 예산으로 교육 과정을 구매할 수 있나요? 네, 많은 학생들이 회사 교육 예산을 통해 저희 과정을 수강하고 있습니다. 저희 과정은 직…" at bounding box center [223, 130] width 214 height 35
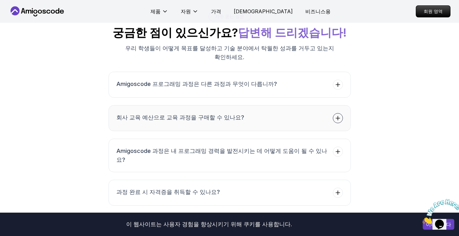
click at [219, 105] on button "회사 교육 예산으로 교육 과정을 구매할 수 있나요?" at bounding box center [230, 118] width 242 height 26
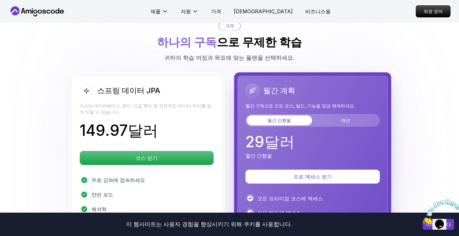
scroll to position [1518, 0]
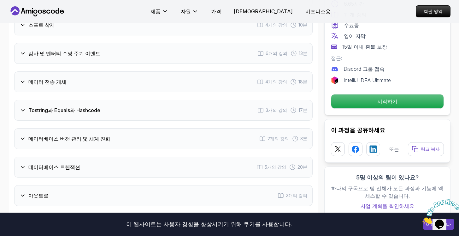
click at [241, 185] on div "아웃트로 2개의 강의" at bounding box center [163, 195] width 299 height 21
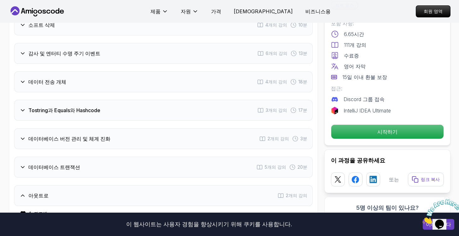
click at [244, 157] on div "데이터베이스 트랜잭션 5개의 강의 20분" at bounding box center [163, 167] width 299 height 21
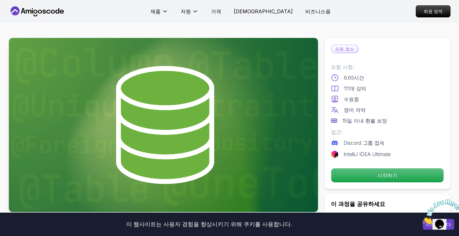
scroll to position [130, 0]
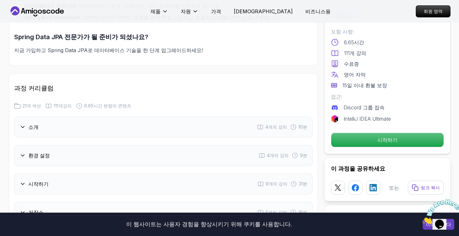
click at [173, 116] on div "소개 4개의 강의 10분" at bounding box center [163, 126] width 299 height 21
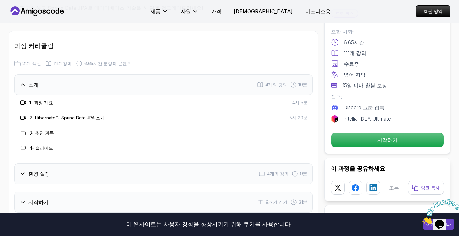
click at [133, 163] on div "환경 설정 4개의 강의 9분" at bounding box center [163, 173] width 299 height 21
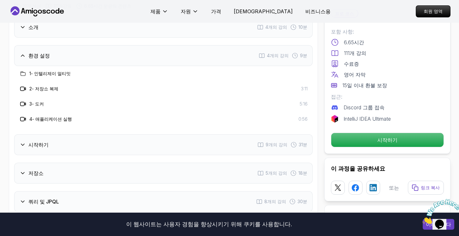
click at [137, 163] on div "저장소 5개의 강의 18분" at bounding box center [163, 173] width 299 height 21
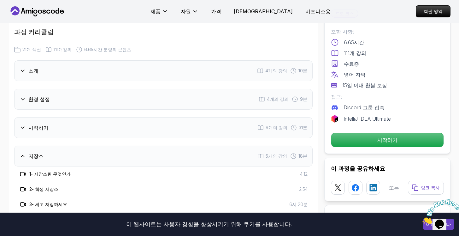
scroll to position [734, 0]
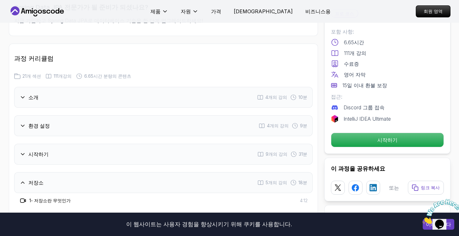
click at [175, 144] on div "시작하기 9개의 강의 31분" at bounding box center [163, 154] width 299 height 21
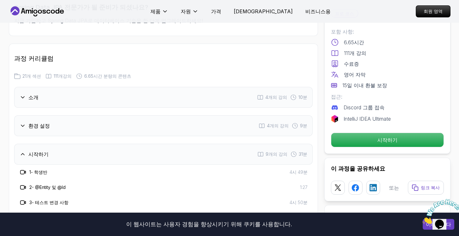
click at [182, 115] on div "환경 설정 4개의 강의 9분" at bounding box center [163, 125] width 299 height 21
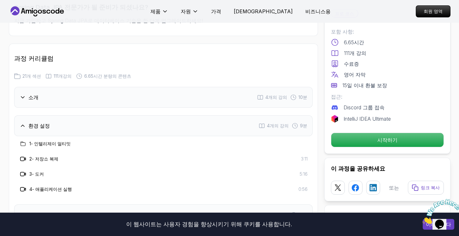
click at [211, 87] on div "소개 4개의 강의 10분" at bounding box center [163, 97] width 299 height 21
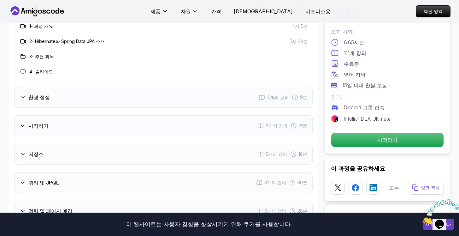
click at [141, 144] on div "저장소 5개의 강의 18분" at bounding box center [163, 154] width 299 height 21
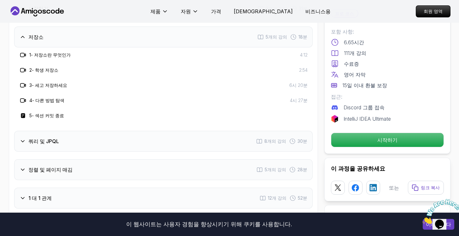
click at [149, 131] on div "쿼리 및 JPQL 8개의 강의 30분" at bounding box center [163, 141] width 299 height 21
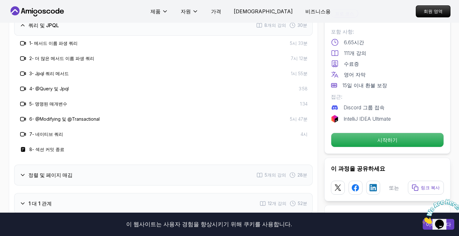
click at [117, 164] on div "정렬 및 페이지 매김 5개의 강의 28분" at bounding box center [163, 174] width 299 height 21
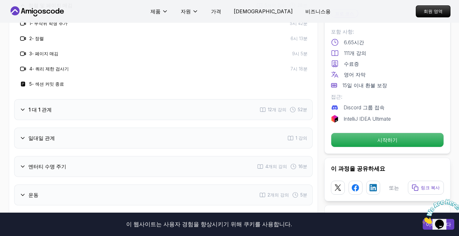
click at [129, 99] on div "1 대 1 관계 12개 강의 52분" at bounding box center [163, 109] width 299 height 21
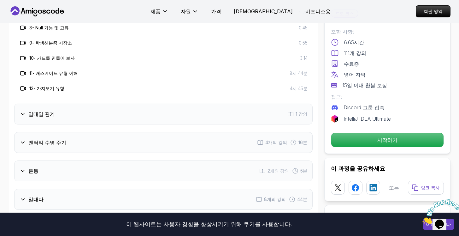
click at [107, 104] on div "일대일 관계 1 강의" at bounding box center [163, 114] width 299 height 21
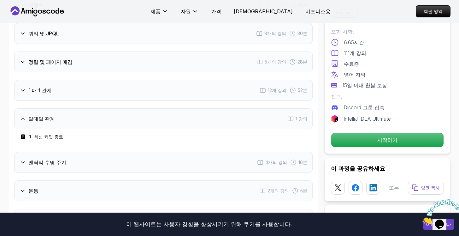
click at [93, 152] on div "엔터티 수명 주기 4개의 강의 16분" at bounding box center [163, 162] width 299 height 21
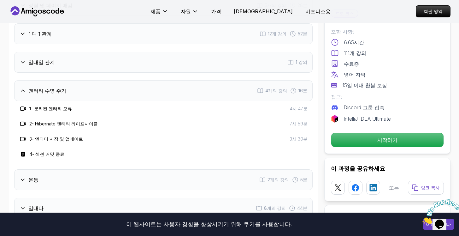
click at [88, 169] on div "운동 2개의 강의 5분" at bounding box center [163, 179] width 299 height 21
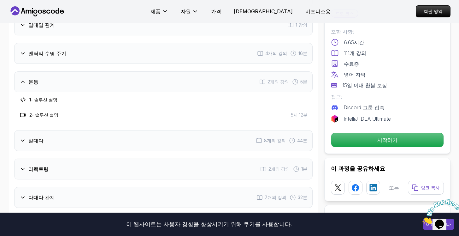
click at [123, 87] on div "소개 4개의 강의 10분 환경 설정 4개의 강의 9분 시작하기 9개의 강의 31분 저장소 5개의 강의 18분 쿼리 및 JPQL 8개의 강의 3…" at bounding box center [163, 125] width 299 height 619
click at [118, 130] on div "일대다 8개의 강의 44분" at bounding box center [163, 140] width 299 height 21
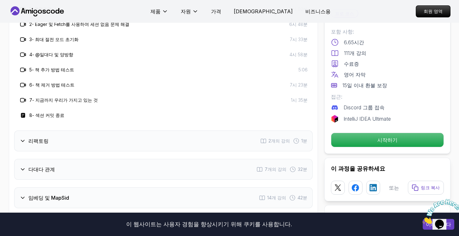
click at [117, 130] on div "리팩토링 2개의 강의 1분" at bounding box center [163, 140] width 299 height 21
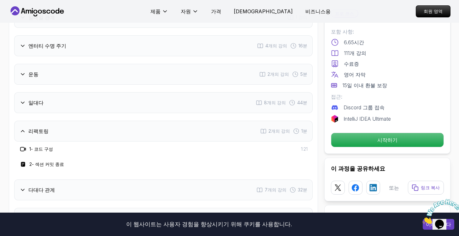
click at [85, 179] on div "다대다 관계 7개의 강의 32분" at bounding box center [163, 189] width 299 height 21
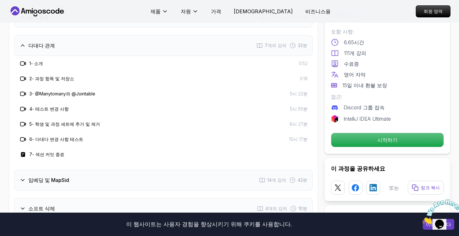
click at [97, 170] on div "임베딩 및 MapSid 14개 강의 42분" at bounding box center [163, 180] width 299 height 21
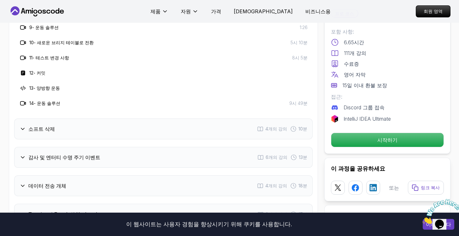
click at [174, 118] on div "소프트 삭제 4개의 강의 10분" at bounding box center [163, 128] width 299 height 21
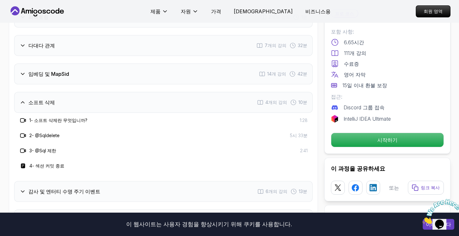
click at [111, 181] on div "감사 및 엔터티 수명 주기 이벤트 6개의 강의 13분" at bounding box center [163, 191] width 299 height 21
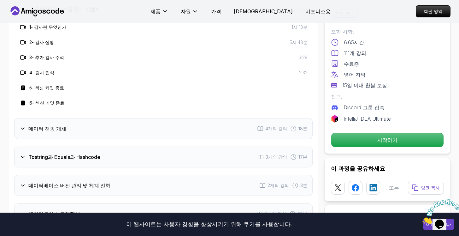
click at [145, 118] on div "데이터 전송 개체 4개의 강의 18분" at bounding box center [163, 128] width 299 height 21
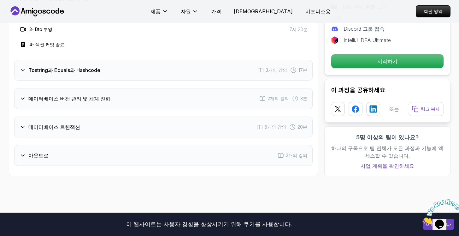
click at [170, 60] on div "Tostring과 Equals와 Hashcode 3개의 강의 17분" at bounding box center [163, 70] width 299 height 21
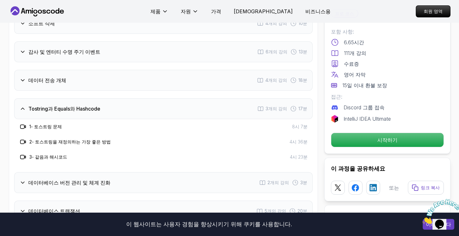
click at [138, 172] on div "데이터베이스 버전 관리 및 체계 진화 2개의 강의 3분" at bounding box center [163, 182] width 299 height 21
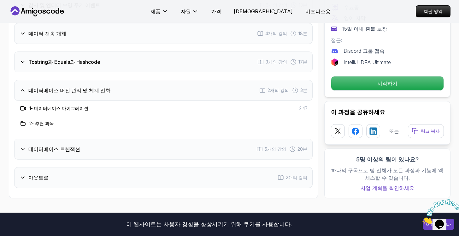
click at [143, 139] on div "데이터베이스 트랜잭션 5개의 강의 20분" at bounding box center [163, 149] width 299 height 21
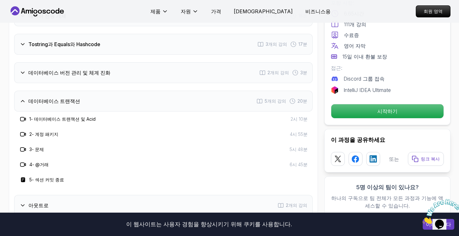
scroll to position [1248, 0]
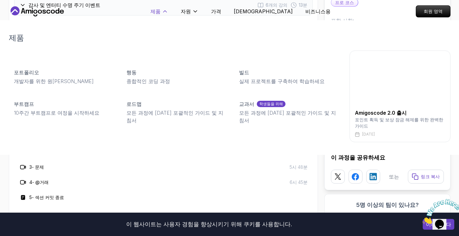
click at [168, 9] on icon at bounding box center [165, 11] width 6 height 6
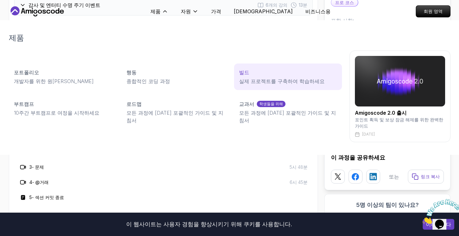
click at [239, 78] on p "실제 프로젝트를 구축하여 학습하세요" at bounding box center [288, 81] width 98 height 8
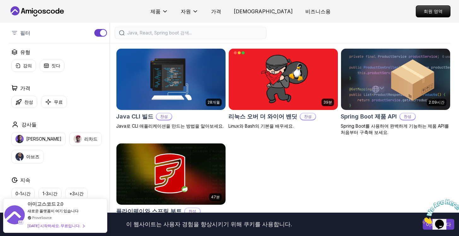
scroll to position [172, 0]
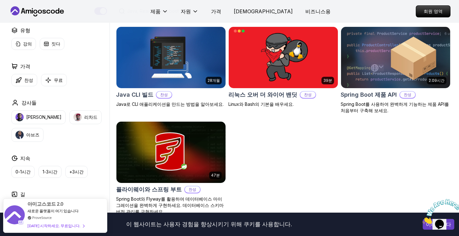
click at [426, 75] on img at bounding box center [395, 57] width 115 height 64
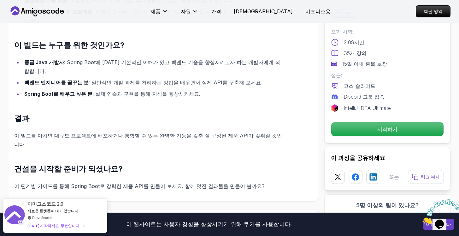
scroll to position [660, 0]
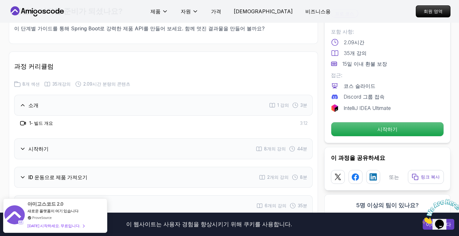
click at [169, 138] on div "시작하기 8개의 강의 44분" at bounding box center [163, 148] width 299 height 21
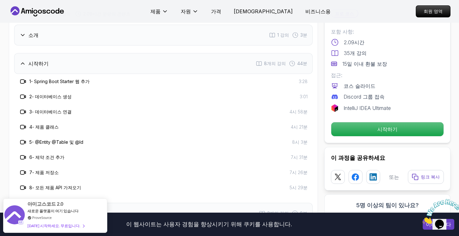
click at [116, 203] on div "ID 운동으로 제품 가져오기 2개의 강의 8분" at bounding box center [163, 213] width 299 height 21
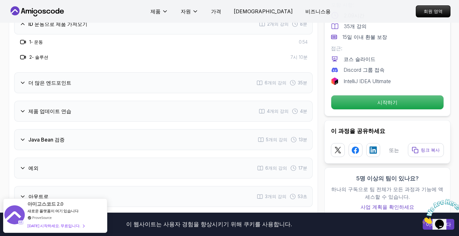
click at [157, 129] on div "Java Bean 검증 5개의 강의 13분" at bounding box center [163, 139] width 299 height 21
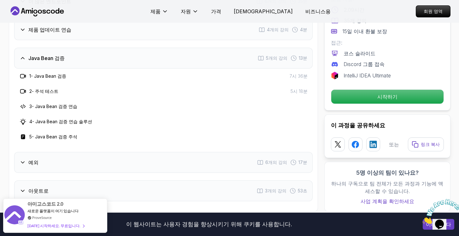
click at [142, 152] on div "예외 6개의 강의 17분" at bounding box center [163, 162] width 299 height 21
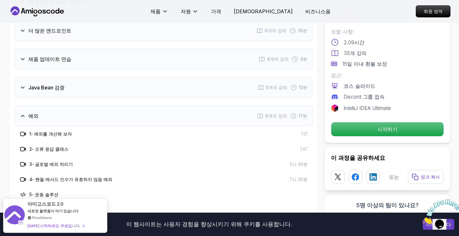
click at [174, 77] on div "Java Bean 검증 5개의 강의 13분" at bounding box center [163, 87] width 299 height 21
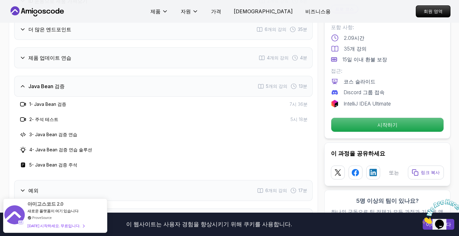
click at [99, 145] on div "소개 1 강의 3분 시작하기 8개의 강의 44분 ID 운동으로 제품 가져오기 2개의 강의 8분 더 많은 엔드포인트 6개의 강의 35분 제품 업…" at bounding box center [163, 81] width 299 height 295
click at [97, 180] on div "예외 6개의 강의 17분" at bounding box center [163, 190] width 299 height 21
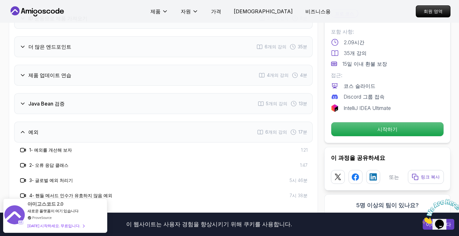
scroll to position [705, 0]
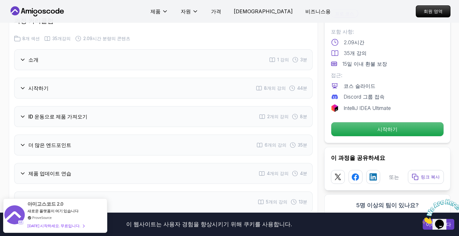
click at [135, 124] on div "소개 1 강의 3분 시작하기 8개의 강의 44분 ID 운동으로 제품 가져오기 2개의 강의 8분 더 많은 엔드포인트 6개의 강의 35분 제품 업…" at bounding box center [163, 204] width 299 height 311
click at [142, 134] on div "더 많은 엔드포인트 6개의 강의 35분" at bounding box center [163, 144] width 299 height 21
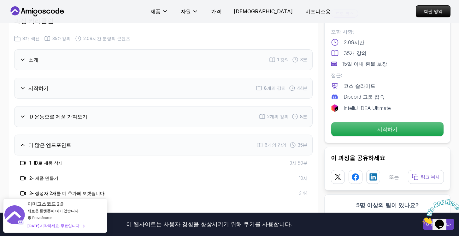
click at [158, 106] on div "ID 운동으로 제품 가져오기 2개의 강의 8분" at bounding box center [163, 116] width 299 height 21
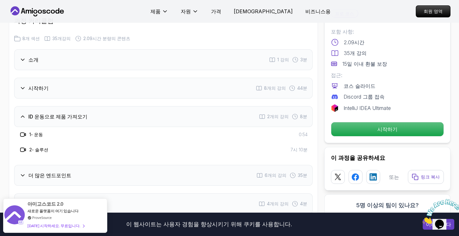
scroll to position [291, 0]
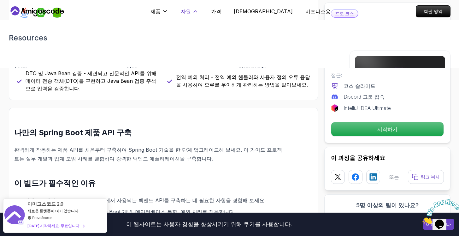
click at [199, 9] on icon at bounding box center [195, 11] width 6 height 6
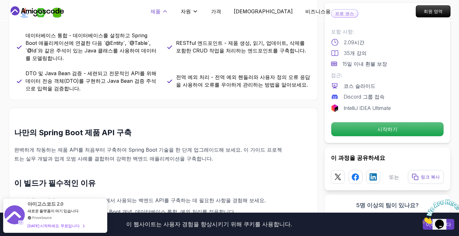
click at [161, 15] on p "제품" at bounding box center [156, 12] width 10 height 8
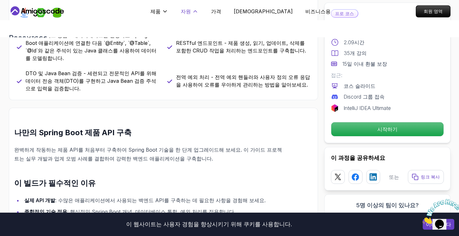
click at [199, 11] on icon at bounding box center [195, 11] width 6 height 6
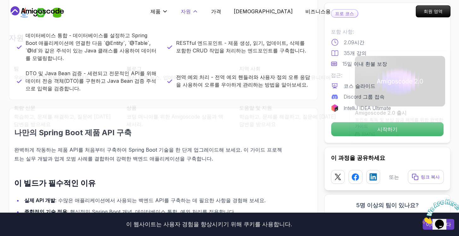
click at [199, 11] on icon at bounding box center [195, 11] width 6 height 6
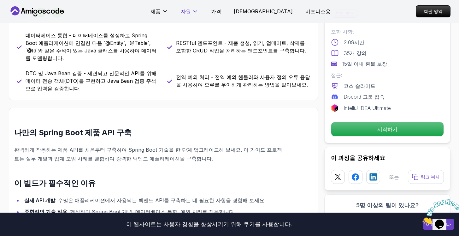
click at [199, 11] on icon at bounding box center [195, 11] width 6 height 6
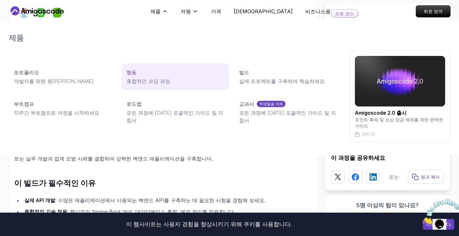
click at [162, 83] on p "종합적인 코딩 과정" at bounding box center [176, 81] width 98 height 8
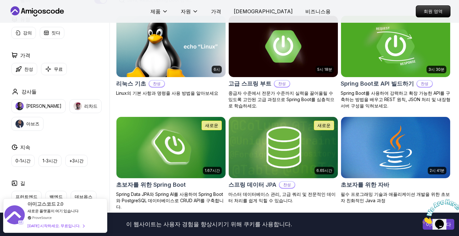
scroll to position [182, 0]
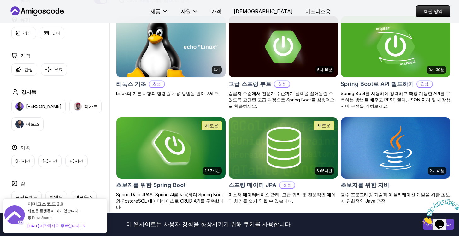
click at [414, 80] on div "Spring Boot로 API 빌드하기 찬성" at bounding box center [396, 84] width 110 height 9
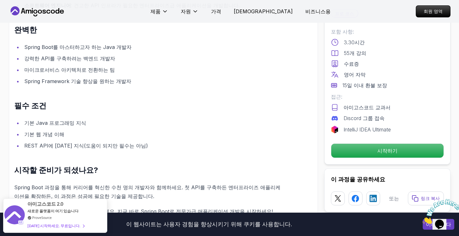
scroll to position [713, 0]
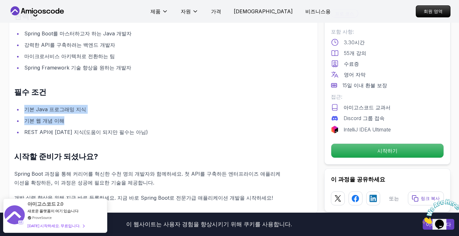
drag, startPoint x: 48, startPoint y: 81, endPoint x: 71, endPoint y: 115, distance: 41.4
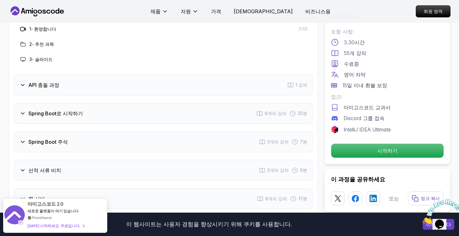
click at [124, 131] on div "Spring Boot 주석 3개의 강의 7분" at bounding box center [163, 141] width 299 height 21
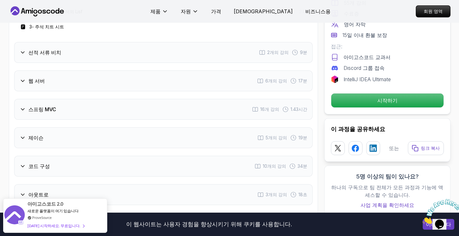
click at [112, 70] on div "웹 서버 6개의 강의 17분" at bounding box center [163, 80] width 299 height 21
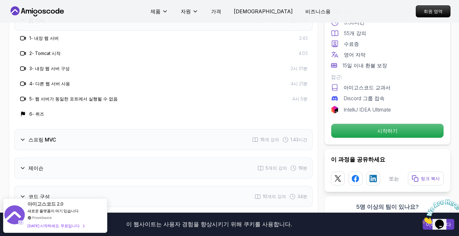
click at [79, 129] on div "스프링 MVC 16개 강의 1.43시간" at bounding box center [163, 139] width 299 height 21
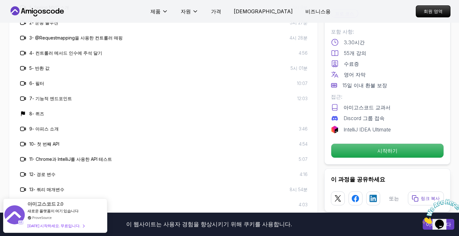
scroll to position [1227, 0]
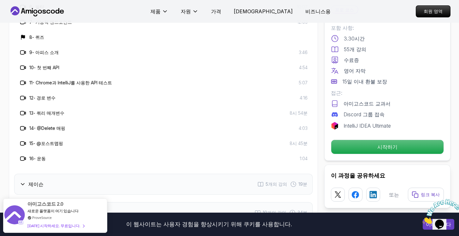
click at [73, 174] on div "제이슨 5개의 강의 19분" at bounding box center [163, 184] width 299 height 21
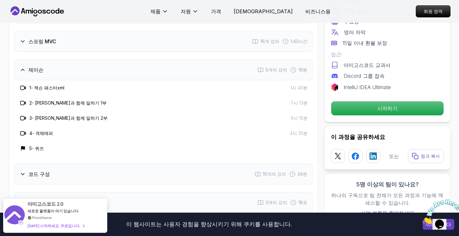
scroll to position [1116, 0]
click at [87, 164] on div "코드 구성 10개의 강의 34분" at bounding box center [163, 174] width 299 height 21
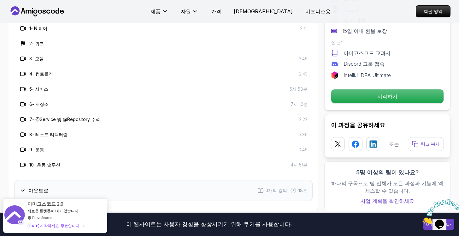
click at [75, 180] on div "아웃트로 3개의 강의 18초" at bounding box center [163, 190] width 299 height 21
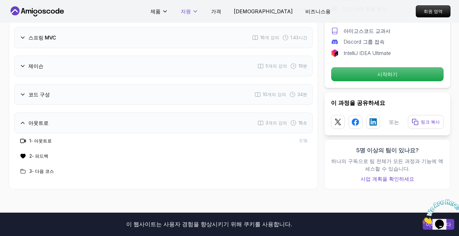
scroll to position [1119, 0]
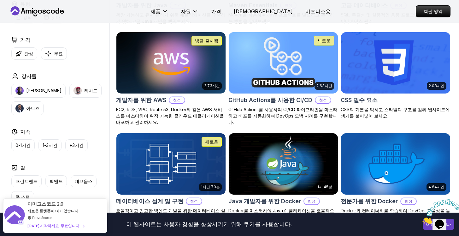
scroll to position [468, 0]
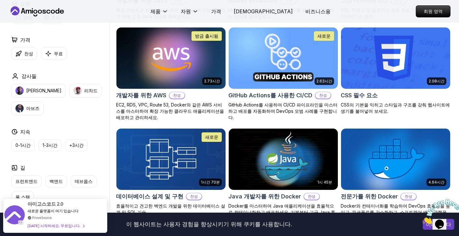
click at [163, 75] on img at bounding box center [171, 58] width 115 height 64
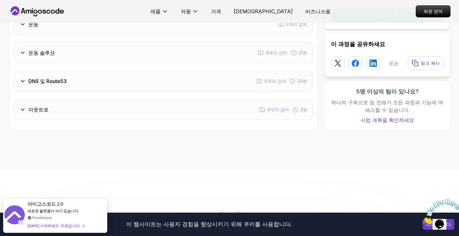
scroll to position [1118, 0]
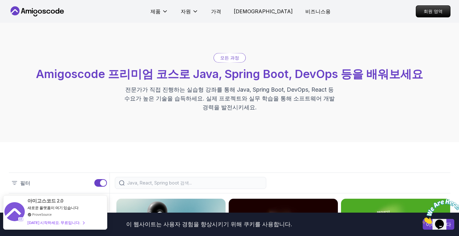
click at [55, 222] on font "오늘 시작하세요. 무료입니다." at bounding box center [53, 222] width 53 height 5
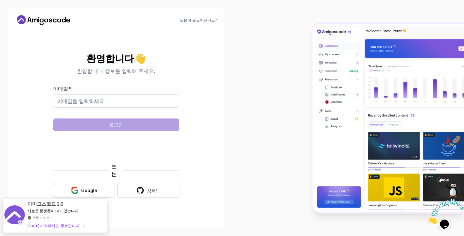
click at [131, 192] on button "깃허브" at bounding box center [148, 190] width 62 height 15
click at [138, 191] on icon "button" at bounding box center [140, 190] width 7 height 7
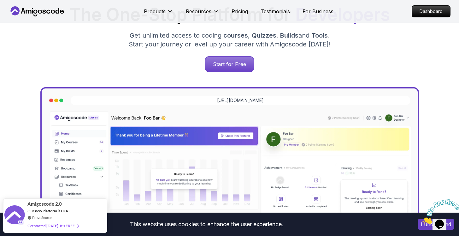
scroll to position [137, 0]
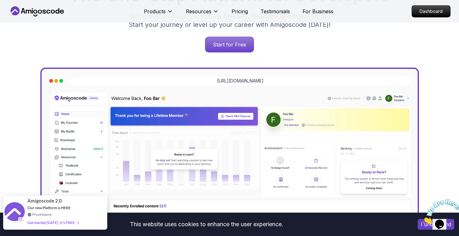
click at [68, 222] on div "Get started [DATE]. It's FREE" at bounding box center [52, 222] width 51 height 7
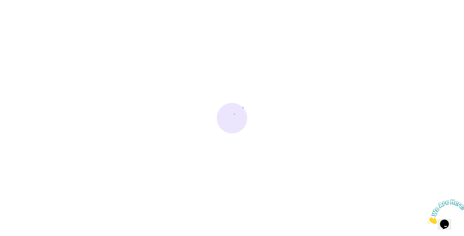
click at [444, 217] on img at bounding box center [446, 211] width 39 height 25
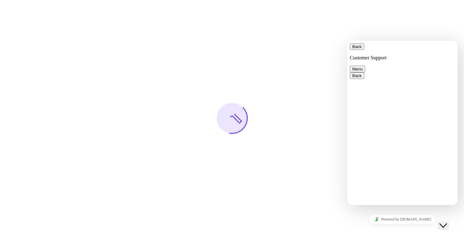
click at [444, 223] on icon "$i18n('chat', 'chat_widget')" at bounding box center [443, 225] width 8 height 4
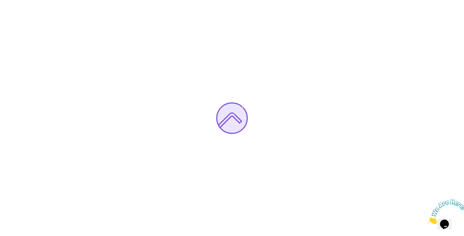
click at [444, 218] on img at bounding box center [446, 211] width 39 height 25
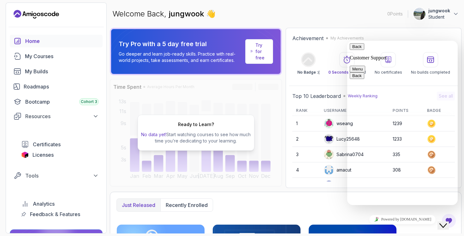
click at [447, 223] on icon "$i18n('chat', 'chat_widget')" at bounding box center [443, 225] width 8 height 4
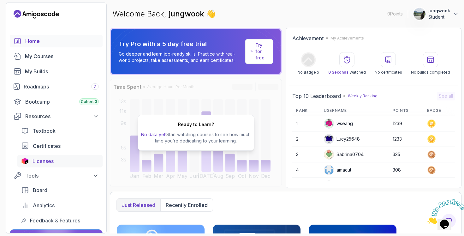
click at [44, 156] on link "Licenses" at bounding box center [59, 161] width 85 height 13
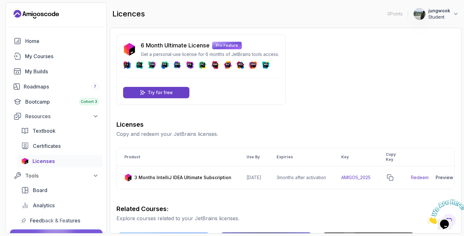
click at [18, 11] on icon "Landing page" at bounding box center [18, 14] width 8 height 8
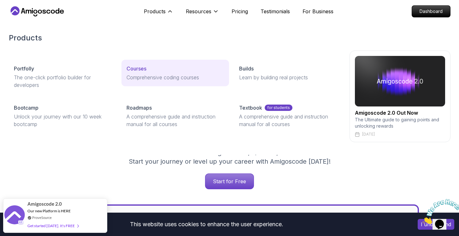
click at [161, 71] on div "Courses" at bounding box center [176, 69] width 98 height 8
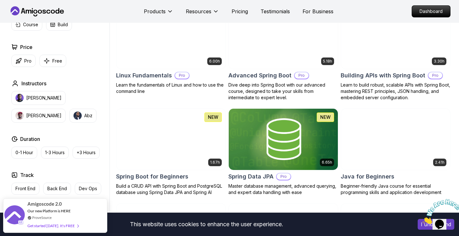
scroll to position [218, 0]
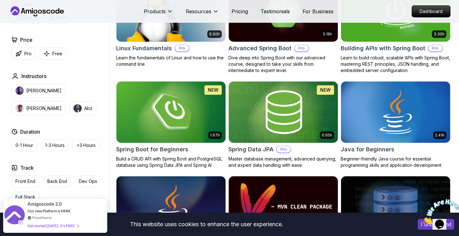
click at [313, 139] on img at bounding box center [283, 112] width 115 height 64
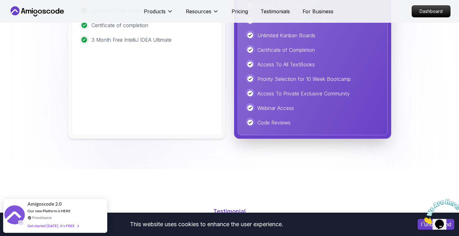
scroll to position [1610, 0]
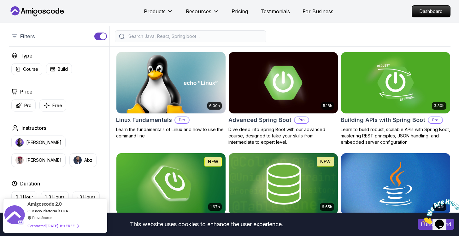
scroll to position [147, 0]
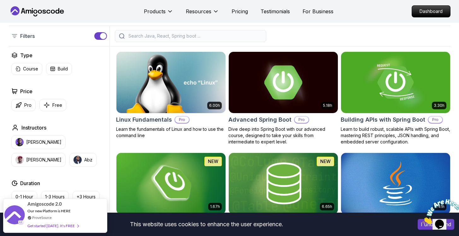
click at [290, 122] on div "Advanced Spring Boot Pro" at bounding box center [284, 119] width 110 height 9
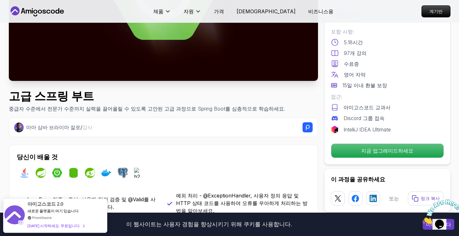
scroll to position [173, 0]
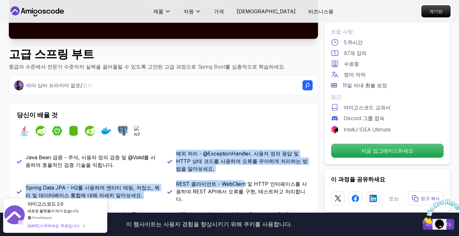
drag, startPoint x: 212, startPoint y: 147, endPoint x: 239, endPoint y: 172, distance: 36.6
click at [239, 172] on div "당신이 배울 것 자바 봄 스프링부트 스프링 데이터 JPA 스프링 시큐리티 도커 포스트그레스 h2 Java Bean 검증 - 주석, 사용자 정의…" at bounding box center [163, 202] width 309 height 199
click at [239, 180] on p "REST 클라이언트 - WebClient 및 HTTP 인터페이스를 사용하여 REST API에서 오류를 구현, 테스트하고 처리합니다." at bounding box center [243, 191] width 134 height 23
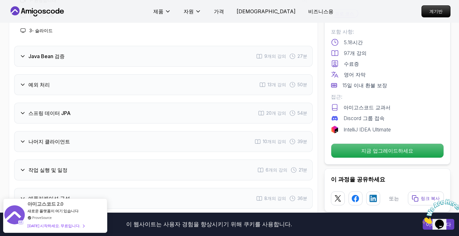
scroll to position [968, 0]
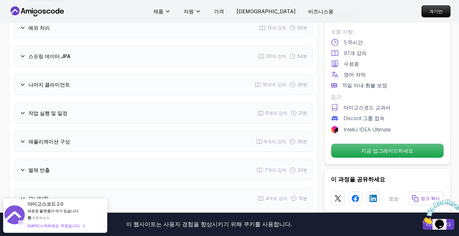
click at [155, 157] on div "소개 3개의 강의 1분 1 - 환영합니다 1시 2 - 추천 과목 3 - 슬라이드 Java Bean 검증 9개의 강의 27분 예외 처리 13개 …" at bounding box center [163, 118] width 299 height 407
click at [159, 159] on div "벌채 반출 7개의 강의 23분" at bounding box center [163, 169] width 299 height 21
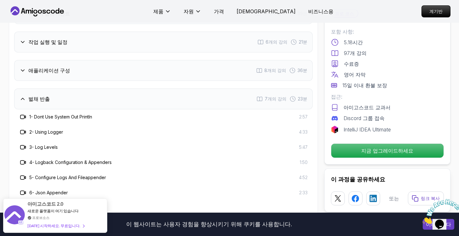
scroll to position [1066, 0]
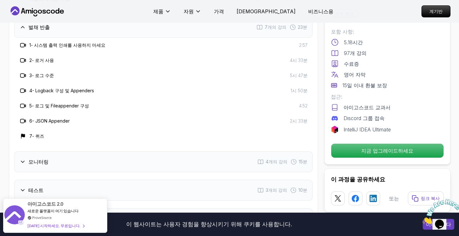
click at [133, 151] on div "모니터링 4개의 강의 15분" at bounding box center [163, 161] width 299 height 21
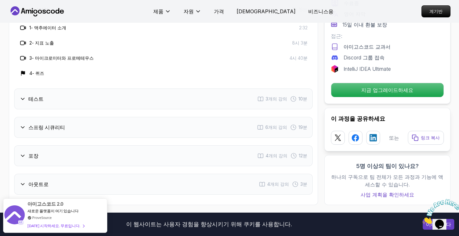
scroll to position [1122, 0]
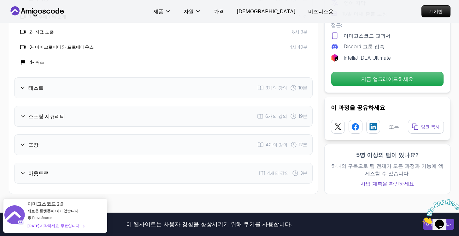
click at [135, 106] on div "스프링 시큐리티 6개의 강의 19분" at bounding box center [163, 116] width 299 height 21
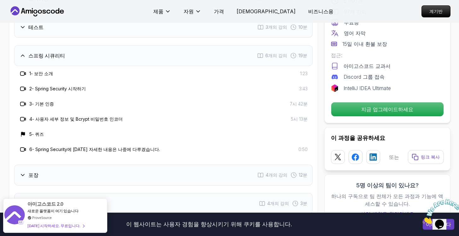
click at [108, 164] on div "포장 4개의 강의 12분" at bounding box center [163, 174] width 299 height 21
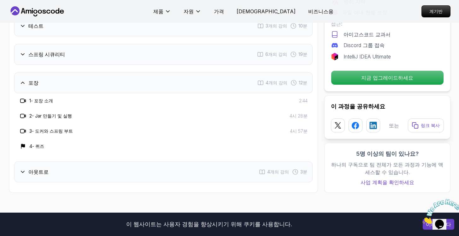
click at [116, 161] on div "아웃트로 4개의 강의 3분" at bounding box center [163, 171] width 299 height 21
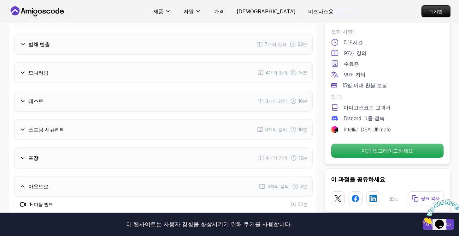
scroll to position [1040, 0]
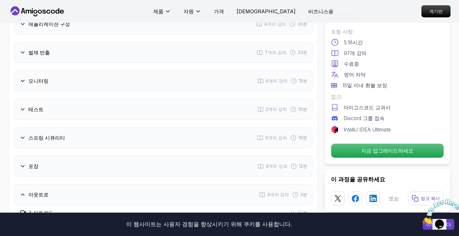
click at [111, 127] on div "스프링 시큐리티 6개의 강의 19분" at bounding box center [163, 137] width 299 height 21
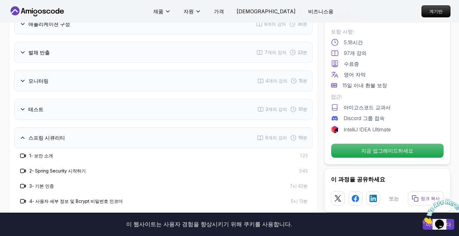
click at [115, 99] on div "테스트 3개의 강의 10분" at bounding box center [163, 109] width 299 height 21
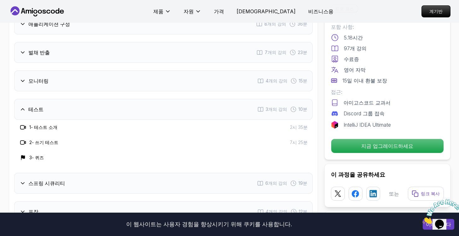
click at [131, 69] on div "소개 3개의 강의 1분 Java Bean 검증 9개의 강의 27분 예외 처리 13개 강의 50분 스프링 데이터 JPA 20개 강의 54분 나머…" at bounding box center [163, 46] width 299 height 407
click at [142, 70] on div "모니터링 4개의 강의 15분" at bounding box center [163, 80] width 299 height 21
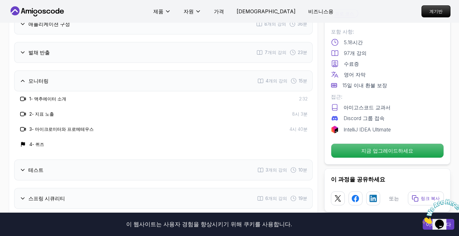
scroll to position [1020, 0]
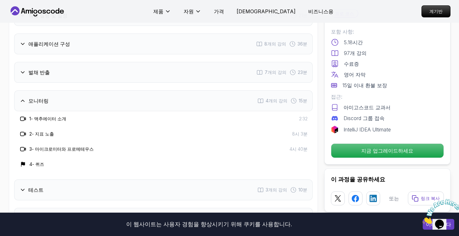
click at [129, 62] on div "벌채 반출 7개의 강의 23분" at bounding box center [163, 72] width 299 height 21
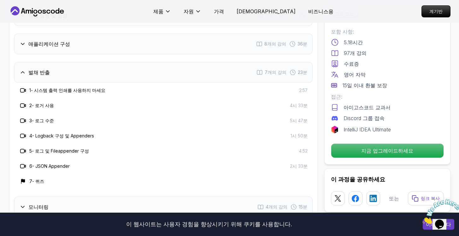
click at [117, 34] on div "소개 3개의 강의 1분 Java Bean 검증 9개의 강의 27분 예외 처리 13개 강의 50분 스프링 데이터 JPA 20개 강의 54분 나머…" at bounding box center [163, 97] width 299 height 468
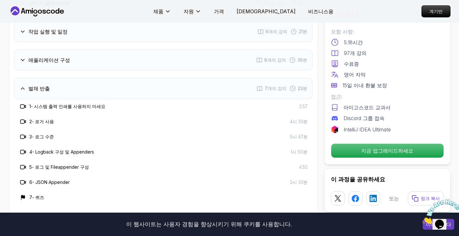
scroll to position [968, 0]
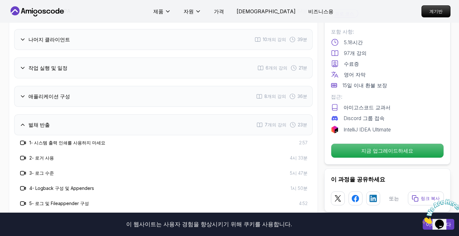
click at [107, 58] on div "소개 3개의 강의 1분 Java Bean 검증 9개의 강의 27분 예외 처리 13개 강의 50분 스프링 데이터 JPA 20개 강의 54분 나머…" at bounding box center [163, 149] width 299 height 468
click at [100, 86] on div "애플리케이션 구성 8개의 강의 36분" at bounding box center [163, 96] width 299 height 21
